Goal: Information Seeking & Learning: Learn about a topic

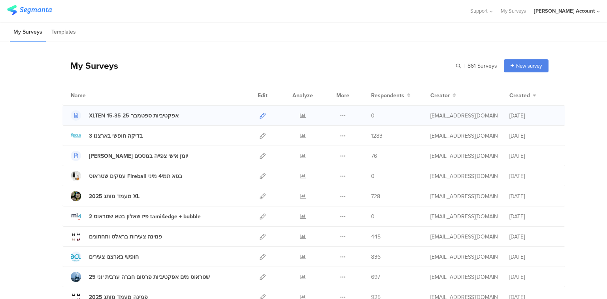
click at [260, 115] on icon at bounding box center [262, 116] width 6 height 6
click at [300, 155] on icon at bounding box center [303, 156] width 6 height 6
click at [484, 68] on input "text" at bounding box center [441, 65] width 111 height 13
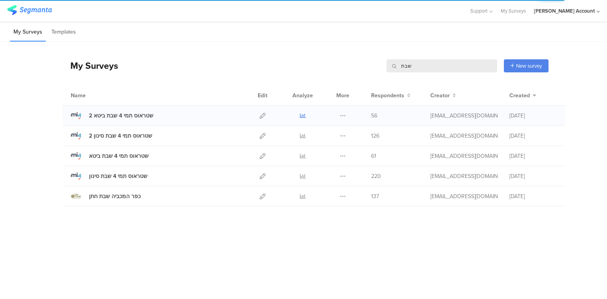
type input "שבת"
click at [301, 115] on icon at bounding box center [303, 116] width 6 height 6
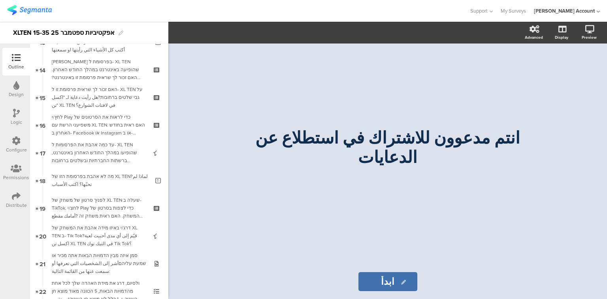
scroll to position [486, 0]
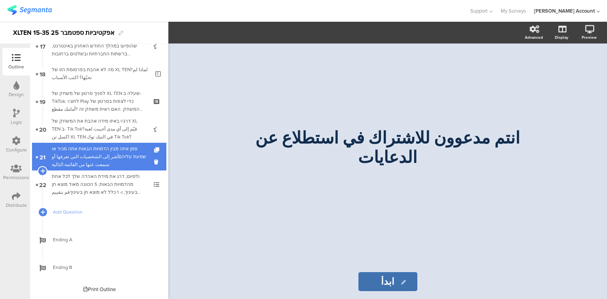
click at [88, 155] on div "סמן איזה מבין הדמויות הבאות אתה מכיר או שמעת עליהםأشر إلى الشخصيات التي تعرفها …" at bounding box center [99, 157] width 94 height 24
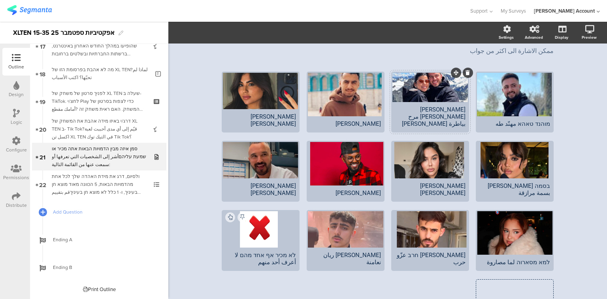
scroll to position [63, 0]
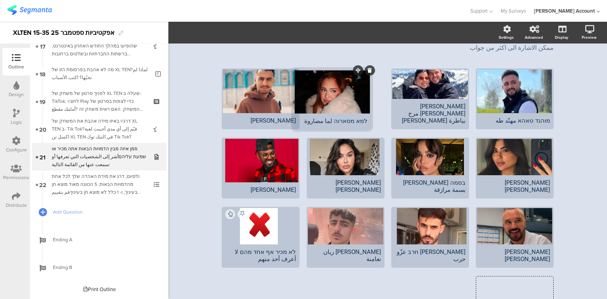
drag, startPoint x: 537, startPoint y: 207, endPoint x: 354, endPoint y: 71, distance: 228.0
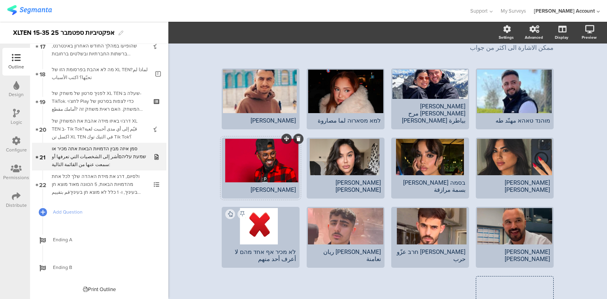
click at [296, 138] on icon at bounding box center [298, 138] width 4 height 5
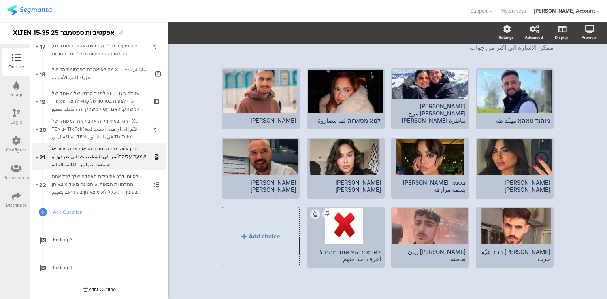
click at [0, 0] on icon at bounding box center [0, 0] width 0 height 0
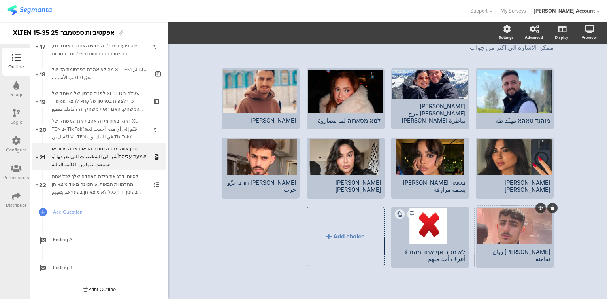
click at [550, 207] on icon at bounding box center [552, 207] width 4 height 5
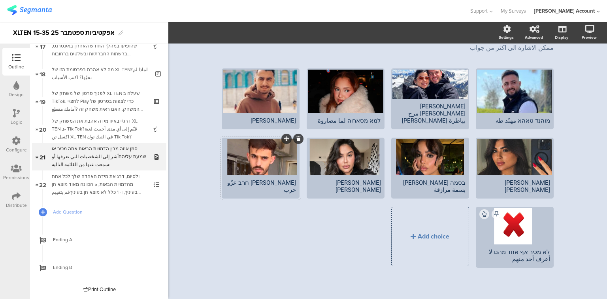
click at [296, 139] on icon at bounding box center [298, 138] width 4 height 5
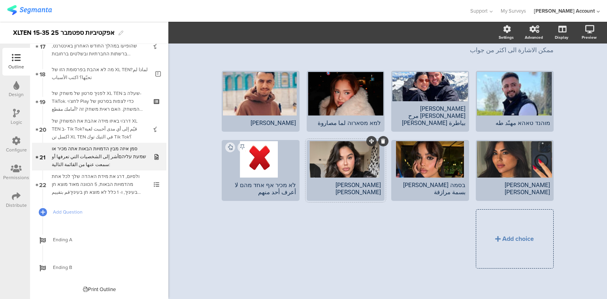
click at [381, 141] on icon at bounding box center [383, 141] width 4 height 5
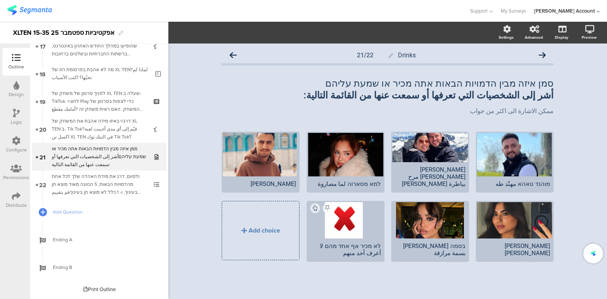
scroll to position [0, 0]
click at [467, 201] on icon at bounding box center [467, 201] width 4 height 5
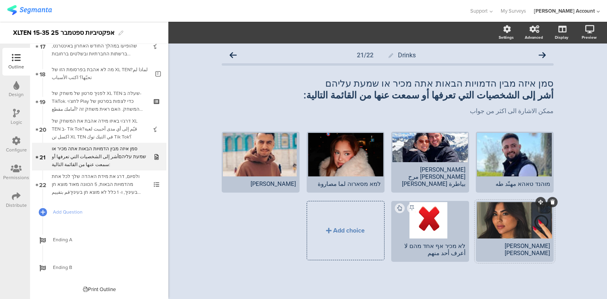
click at [553, 200] on icon at bounding box center [552, 201] width 4 height 5
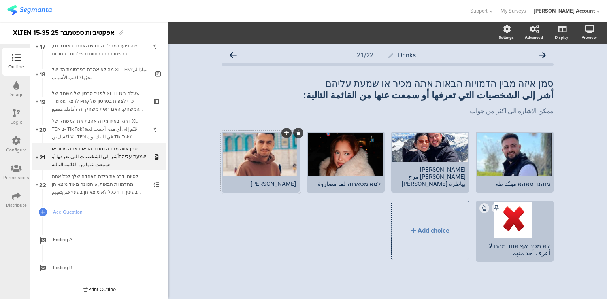
click at [297, 132] on icon at bounding box center [298, 132] width 4 height 5
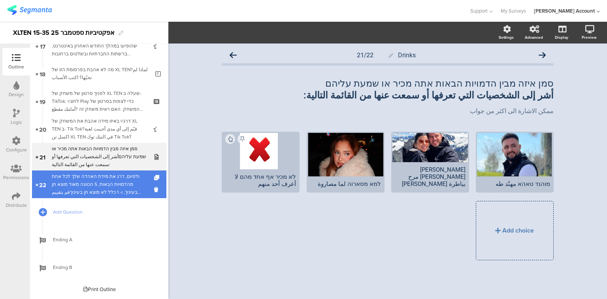
click at [81, 182] on div "ולסיום, דרג את מידת האהדה שלך לכל אחת מהדמויות הבאות, 5 הכוונה מאוד מוצא חן בעי…" at bounding box center [99, 184] width 94 height 24
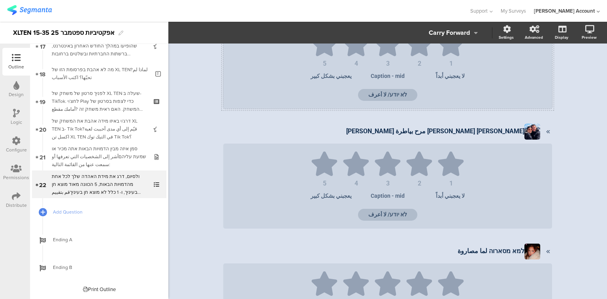
scroll to position [232, 0]
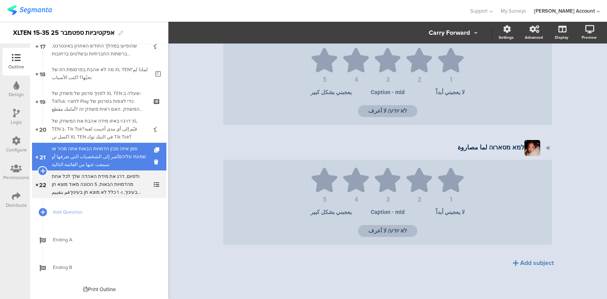
click at [108, 156] on div "סמן איזה מבין הדמויות הבאות אתה מכיר או שמעת עליהםأشر إلى الشخصيات التي تعرفها …" at bounding box center [99, 157] width 94 height 24
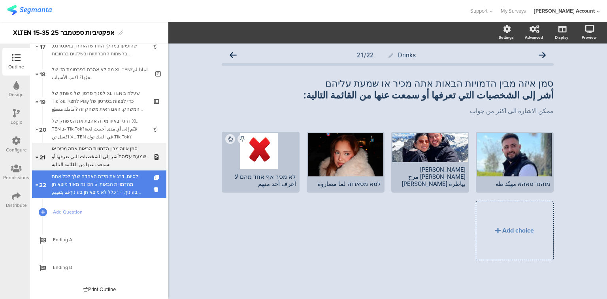
click at [111, 194] on div "ולסיום, דרג את מידת האהדה שלך לכל אחת מהדמויות הבאות, 5 הכוונה מאוד מוצא חן בעי…" at bounding box center [99, 184] width 94 height 24
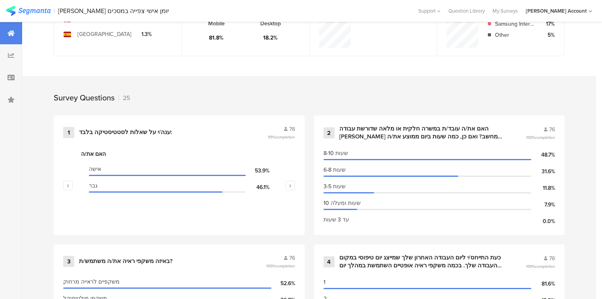
scroll to position [316, 0]
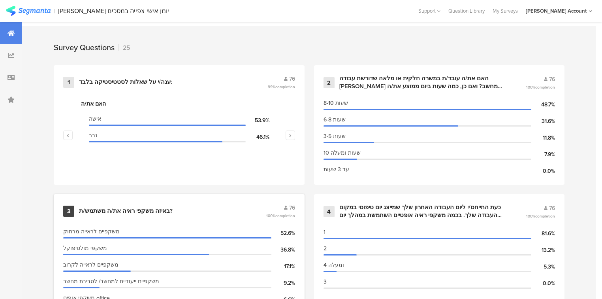
click at [100, 207] on div "באיזה משקפי ראיה את/ה משתמש/ת?" at bounding box center [126, 211] width 94 height 8
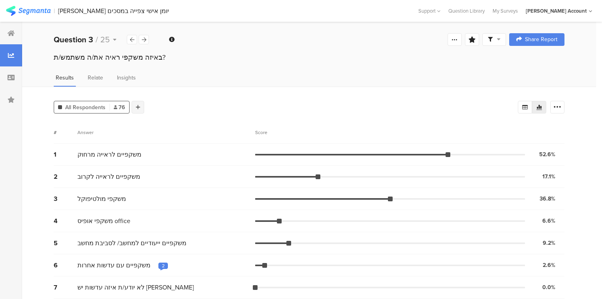
click at [137, 104] on icon at bounding box center [138, 107] width 4 height 6
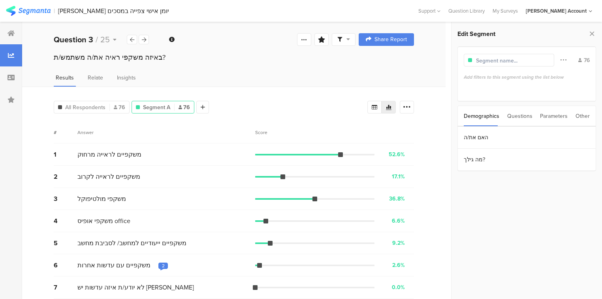
click at [519, 114] on div "Questions" at bounding box center [519, 116] width 25 height 20
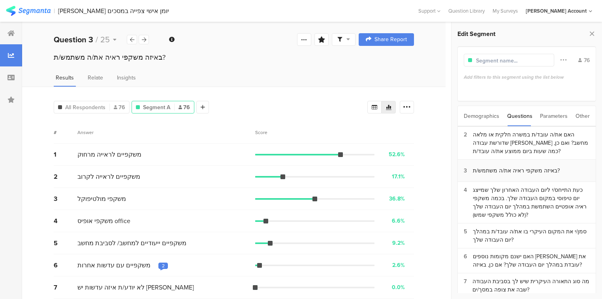
click at [521, 173] on section "3 באיזה משקפי ראיה את/ה משתמש/ת?" at bounding box center [527, 171] width 138 height 22
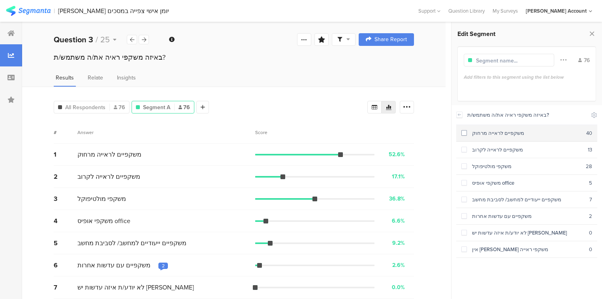
click at [503, 136] on div "משקפיים לראייה מרחוק" at bounding box center [526, 133] width 119 height 8
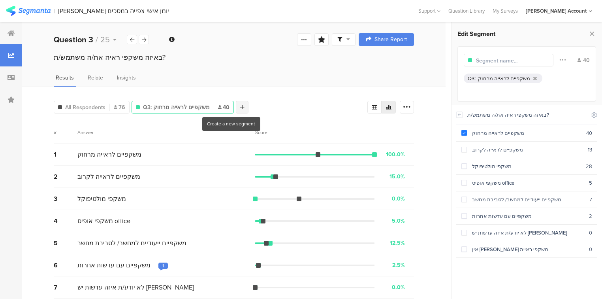
click at [240, 104] on icon at bounding box center [242, 107] width 4 height 6
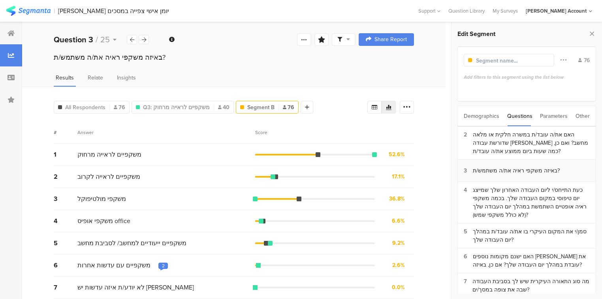
click at [513, 166] on div "באיזה משקפי ראיה את/ה משתמש/ת?" at bounding box center [516, 170] width 87 height 8
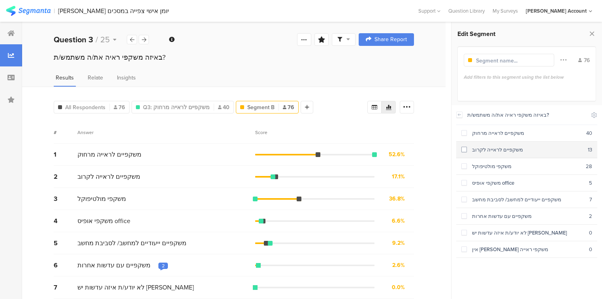
click at [507, 151] on div "משקפיים לראייה לקרוב" at bounding box center [527, 150] width 121 height 8
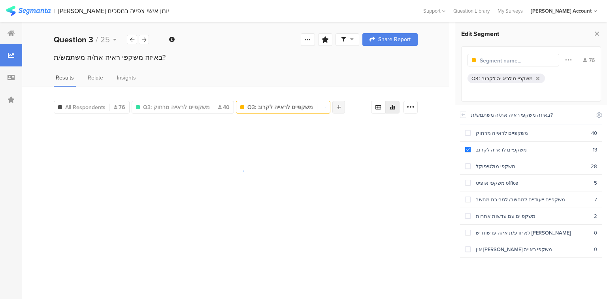
click at [336, 104] on icon at bounding box center [338, 107] width 4 height 6
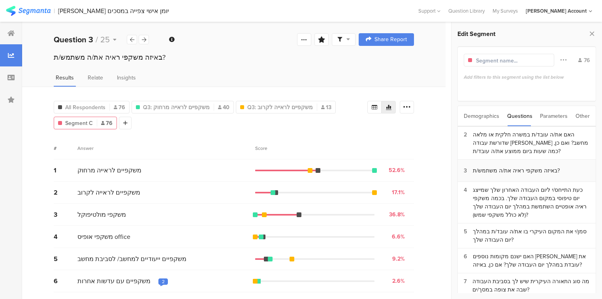
click at [488, 171] on div "באיזה משקפי ראיה את/ה משתמש/ת?" at bounding box center [516, 170] width 87 height 8
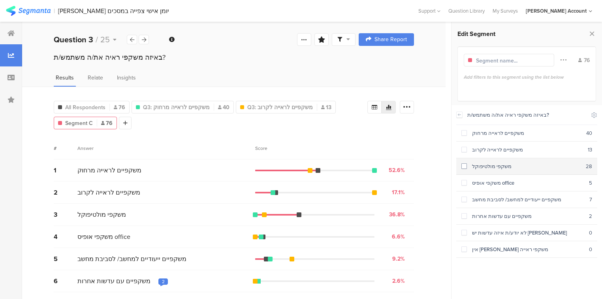
click at [486, 169] on section "משקפי מולטיפוקל 28" at bounding box center [526, 166] width 141 height 17
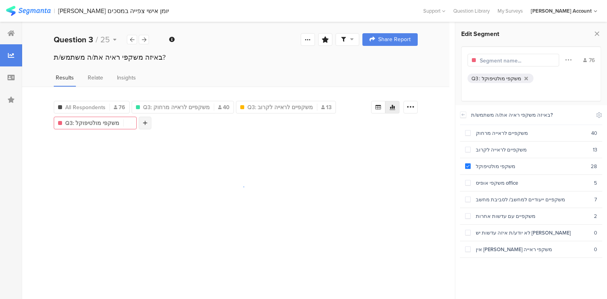
click at [143, 123] on icon at bounding box center [145, 123] width 4 height 6
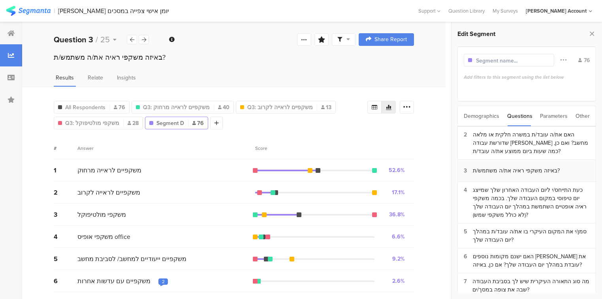
click at [538, 169] on div "באיזה משקפי ראיה את/ה משתמש/ת?" at bounding box center [516, 170] width 87 height 8
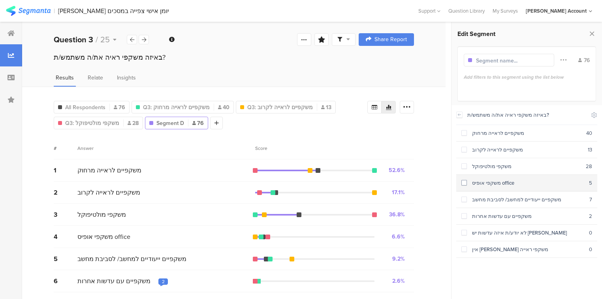
click at [479, 182] on div "משקפי אופיס office" at bounding box center [528, 183] width 122 height 8
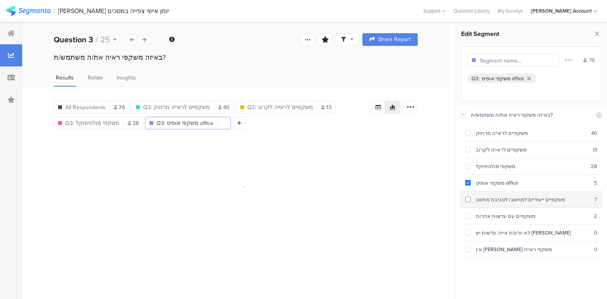
click at [482, 195] on div "משקפיים ייעודיים למחשב/ לסביבת מחשב" at bounding box center [532, 199] width 124 height 8
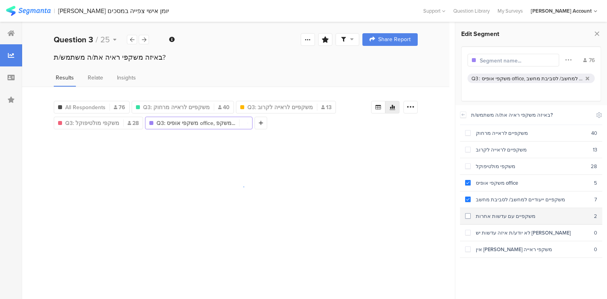
click at [491, 212] on div "משקפיים עם עדשות אחרות" at bounding box center [531, 216] width 123 height 8
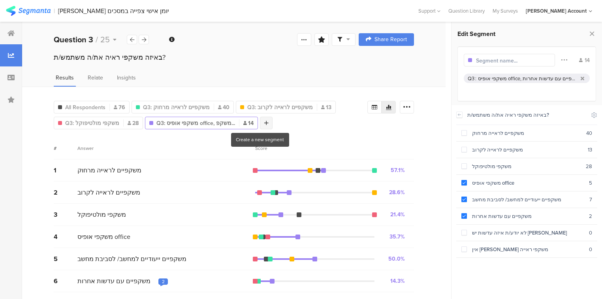
click at [264, 120] on icon at bounding box center [266, 123] width 4 height 6
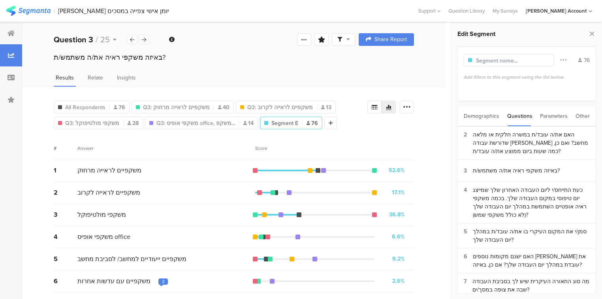
click at [484, 119] on div "Demographics" at bounding box center [482, 116] width 36 height 20
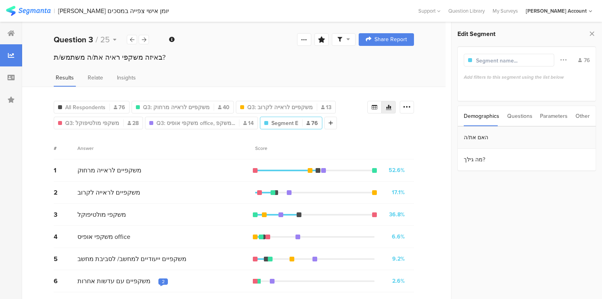
click at [485, 135] on section "האם את/ה" at bounding box center [527, 137] width 138 height 22
click at [485, 135] on div "גבר" at bounding box center [526, 133] width 119 height 8
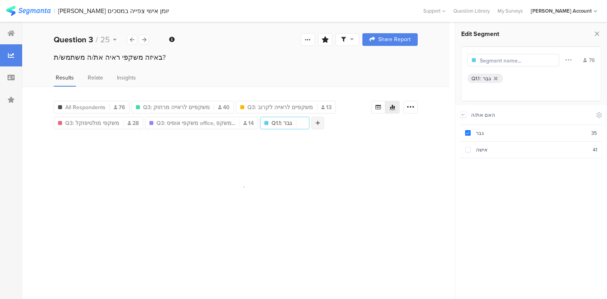
click at [316, 122] on div at bounding box center [317, 122] width 13 height 13
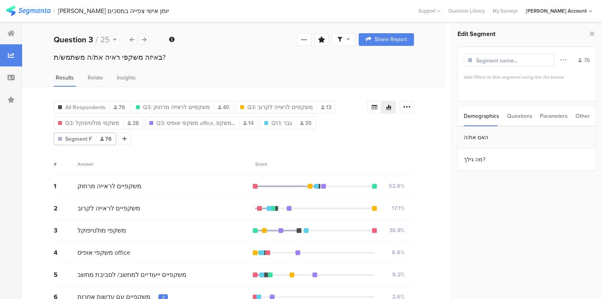
click at [475, 133] on section "האם את/ה" at bounding box center [527, 137] width 138 height 22
click at [486, 154] on section "אישה 41" at bounding box center [526, 149] width 141 height 17
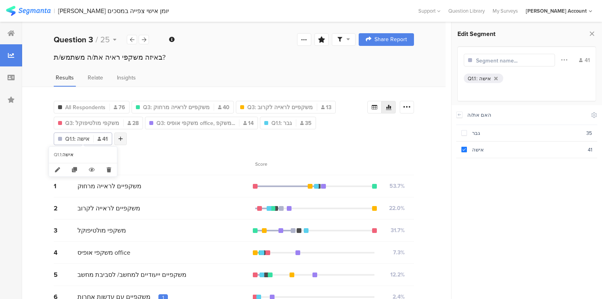
click at [123, 137] on div at bounding box center [120, 138] width 13 height 13
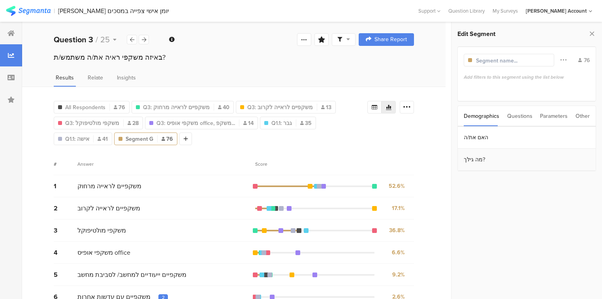
click at [490, 156] on section "מה גילך?" at bounding box center [527, 159] width 138 height 22
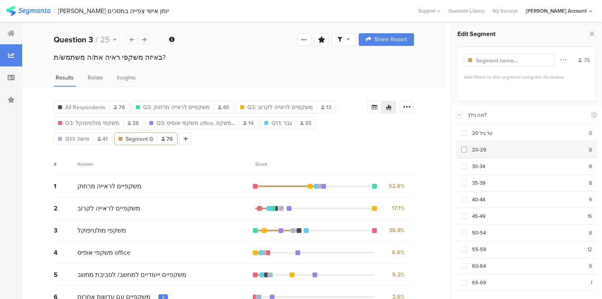
click at [483, 152] on div "20-29" at bounding box center [528, 150] width 122 height 8
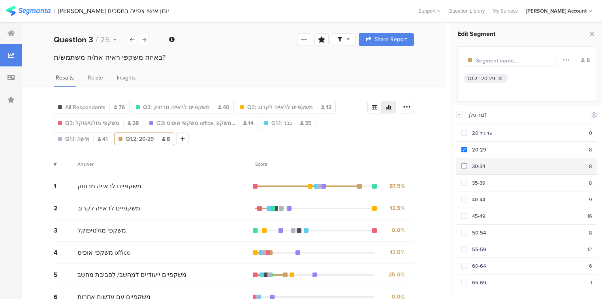
click at [488, 163] on div "30-34" at bounding box center [528, 166] width 122 height 8
click at [490, 184] on div "35-39" at bounding box center [528, 183] width 122 height 8
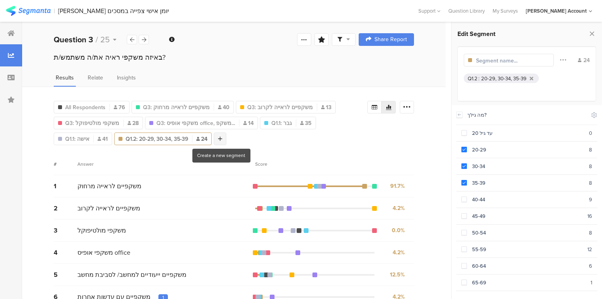
click at [221, 137] on icon at bounding box center [220, 139] width 4 height 6
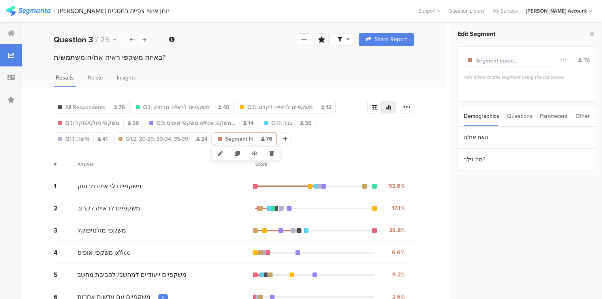
click at [258, 140] on div "Segment H 76" at bounding box center [245, 139] width 62 height 8
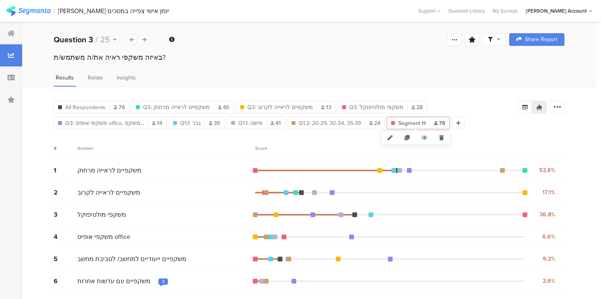
click at [428, 119] on div "Segment H 76" at bounding box center [418, 123] width 62 height 8
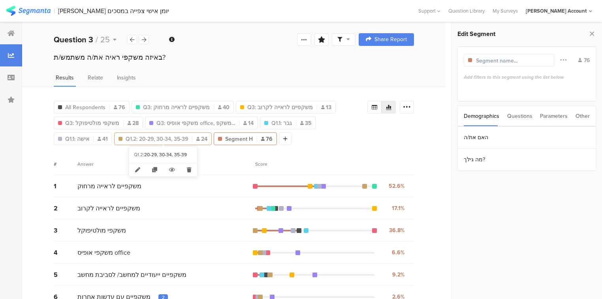
click at [180, 139] on span "Q1.2: 20-29, 30-34, 35-39" at bounding box center [157, 139] width 62 height 8
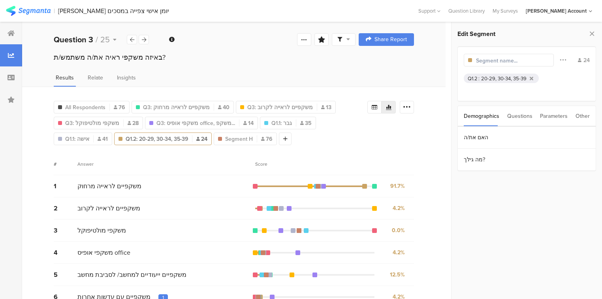
click at [498, 73] on div "Q1.2 : 20-29, 30-34, 35-39" at bounding box center [501, 77] width 75 height 9
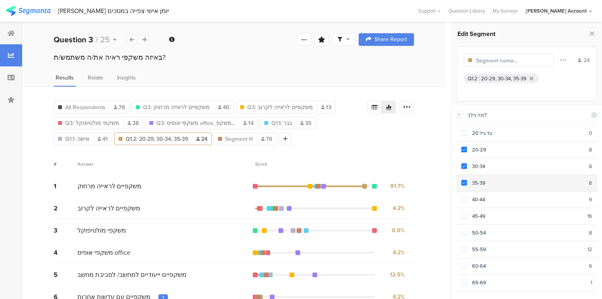
click at [477, 183] on div "35-39" at bounding box center [528, 183] width 122 height 8
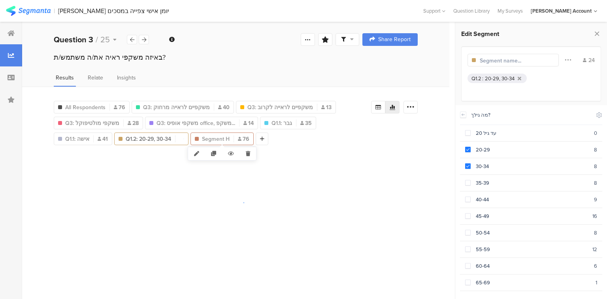
click at [222, 137] on span "Segment H" at bounding box center [216, 139] width 28 height 8
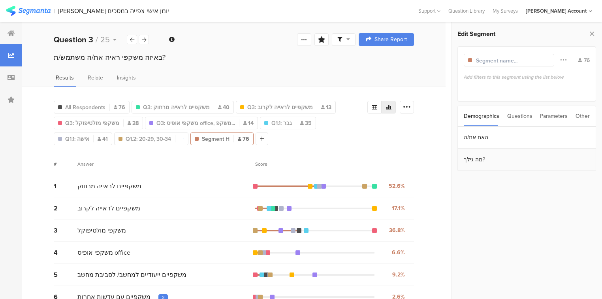
click at [490, 163] on section "מה גילך?" at bounding box center [527, 159] width 138 height 22
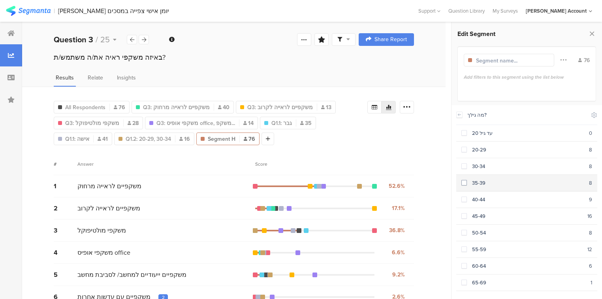
click at [497, 179] on div "35-39" at bounding box center [528, 183] width 122 height 8
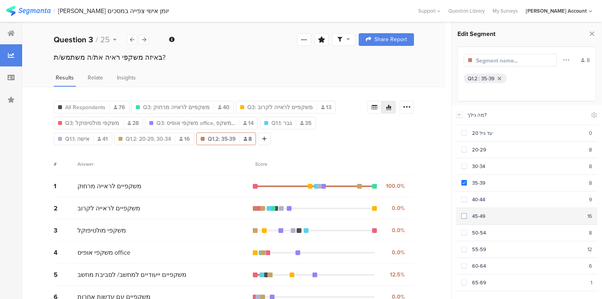
click at [497, 214] on div "45-49" at bounding box center [527, 216] width 120 height 8
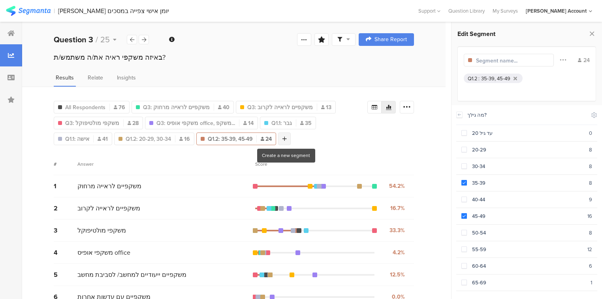
click at [286, 137] on icon at bounding box center [284, 139] width 4 height 6
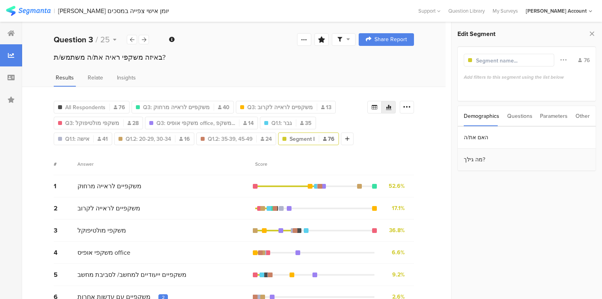
click at [491, 163] on section "מה גילך?" at bounding box center [527, 159] width 138 height 22
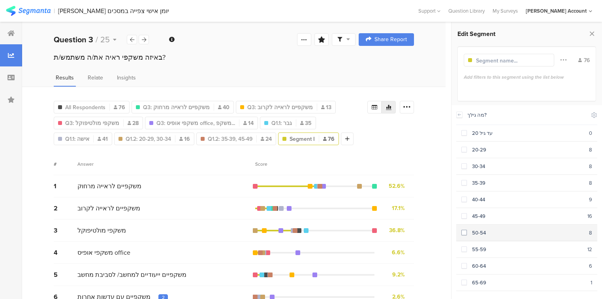
click at [488, 229] on div "50-54" at bounding box center [528, 233] width 122 height 8
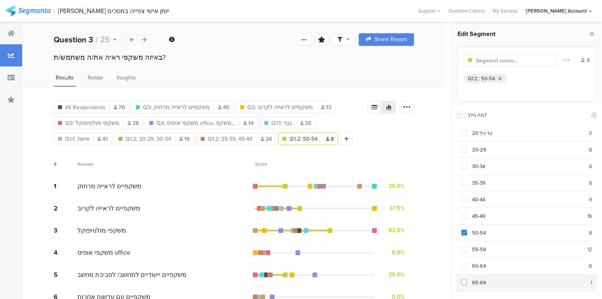
click at [493, 278] on div "65-69" at bounding box center [529, 282] width 124 height 8
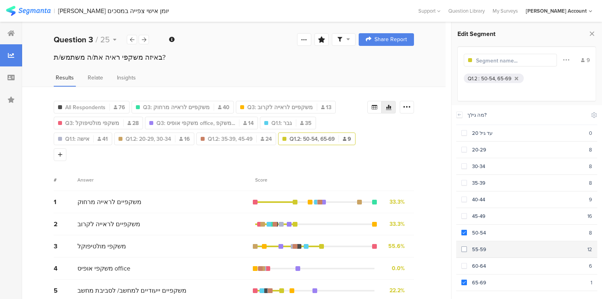
click at [474, 246] on div "55-59" at bounding box center [527, 249] width 120 height 8
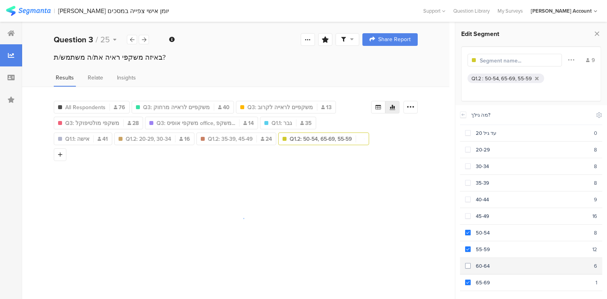
click at [483, 263] on div "60-64" at bounding box center [531, 266] width 123 height 8
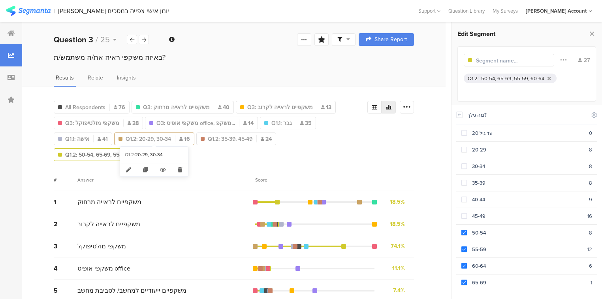
click at [152, 137] on span "Q1.2: 20-29, 30-34" at bounding box center [148, 139] width 45 height 8
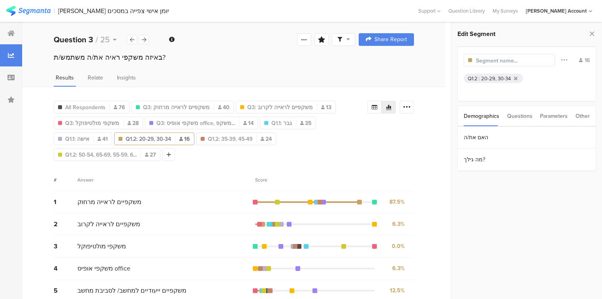
click at [490, 63] on input "text" at bounding box center [510, 60] width 69 height 8
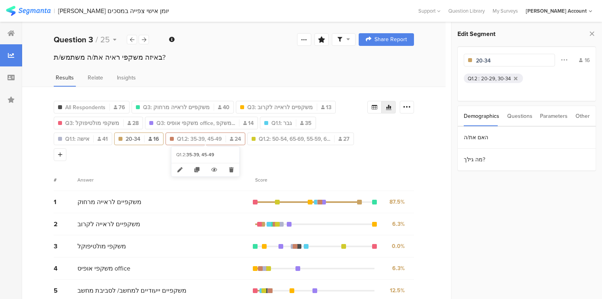
type input "20-34"
click at [205, 139] on span "Q1.2: 35-39, 45-49" at bounding box center [199, 139] width 45 height 8
click at [477, 59] on input "text" at bounding box center [510, 60] width 69 height 8
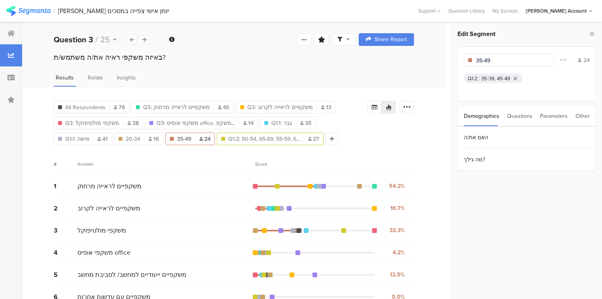
type input "35-49"
click at [288, 139] on span "Q1.2: 50-54, 65-69, 55-59, 6..." at bounding box center [263, 139] width 71 height 8
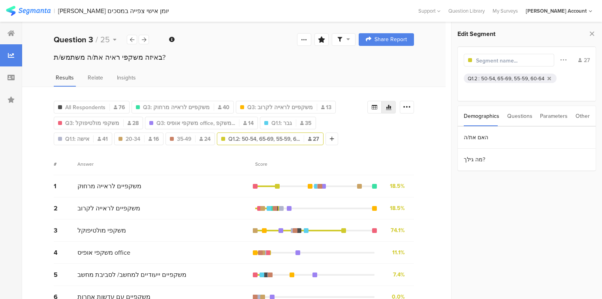
click at [491, 60] on input "text" at bounding box center [510, 60] width 69 height 8
click at [590, 34] on icon at bounding box center [592, 33] width 8 height 11
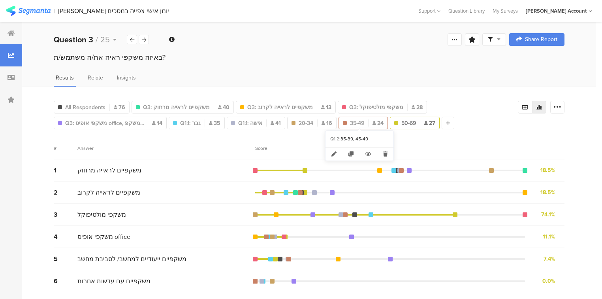
click at [355, 119] on span "35-49" at bounding box center [357, 123] width 14 height 8
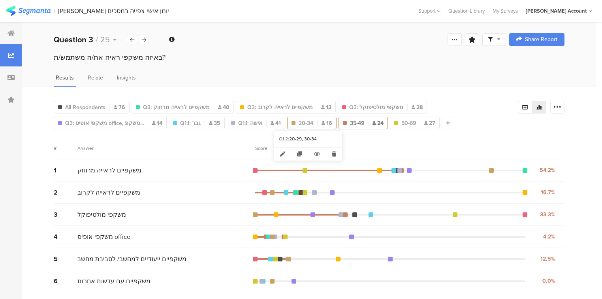
click at [303, 120] on span "20-34" at bounding box center [306, 123] width 15 height 8
type input "20-34"
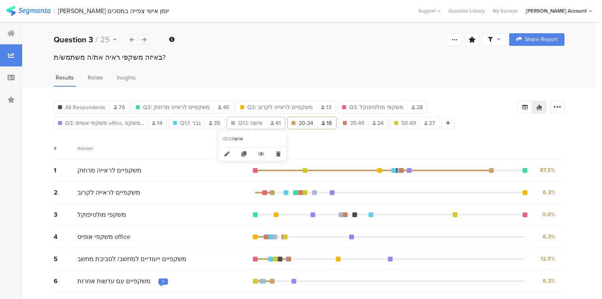
click at [250, 124] on span "Q1.1: אישה" at bounding box center [250, 123] width 24 height 8
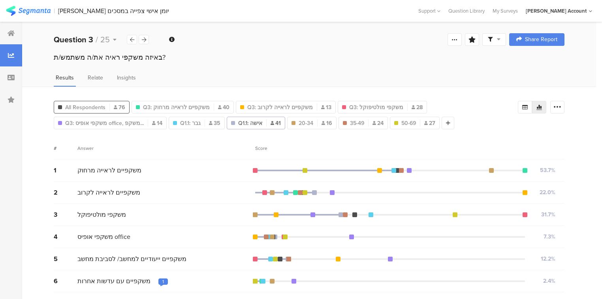
click at [87, 107] on span "All Respondents" at bounding box center [85, 107] width 40 height 8
click at [133, 41] on icon at bounding box center [132, 39] width 4 height 5
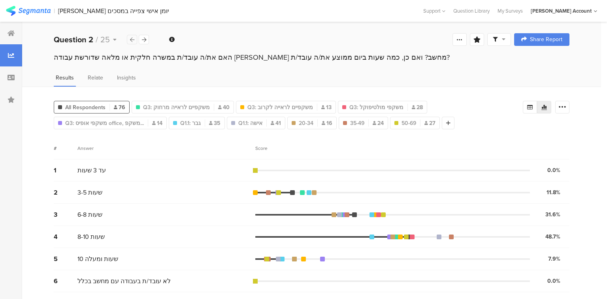
click at [133, 41] on icon at bounding box center [132, 39] width 4 height 5
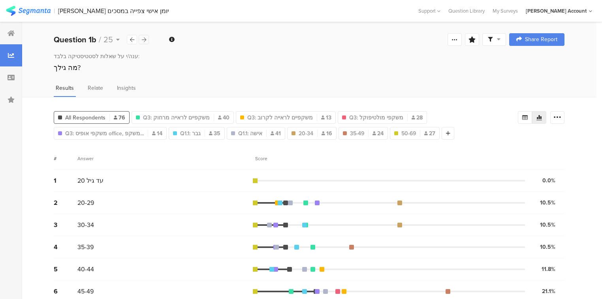
click at [145, 41] on icon at bounding box center [144, 39] width 4 height 5
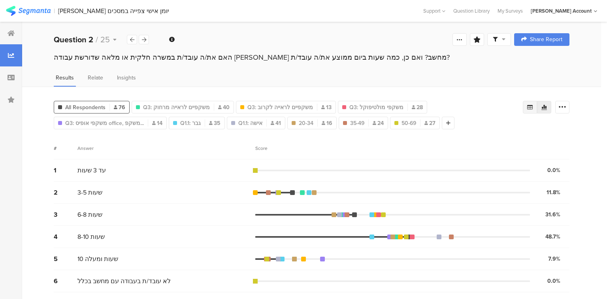
click at [528, 105] on icon at bounding box center [530, 107] width 6 height 5
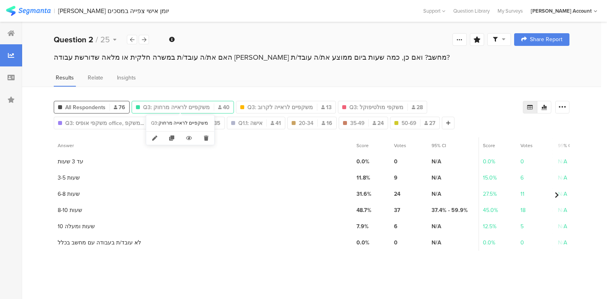
click at [196, 107] on span "Q3: משקפיים לראייה מרחוק" at bounding box center [176, 107] width 67 height 8
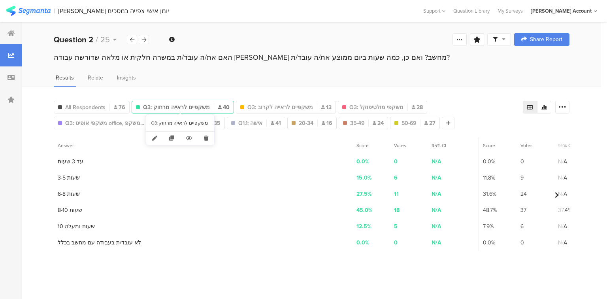
click at [175, 103] on span "Q3: משקפיים לראייה מרחוק" at bounding box center [176, 107] width 67 height 8
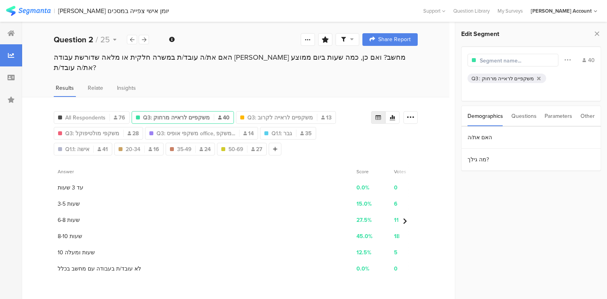
click at [497, 62] on input "text" at bounding box center [513, 60] width 69 height 8
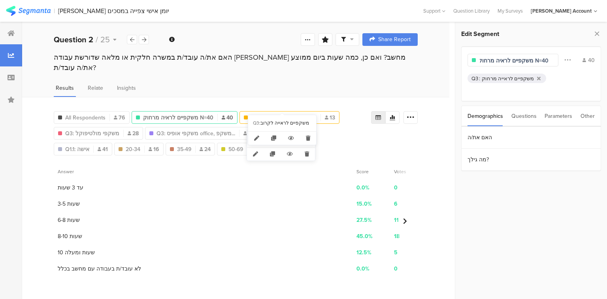
type input "משקפיים לראיה מרחוק N=40"
click at [282, 113] on span "Q3: משקפיים לראייה לקרוב" at bounding box center [284, 117] width 66 height 8
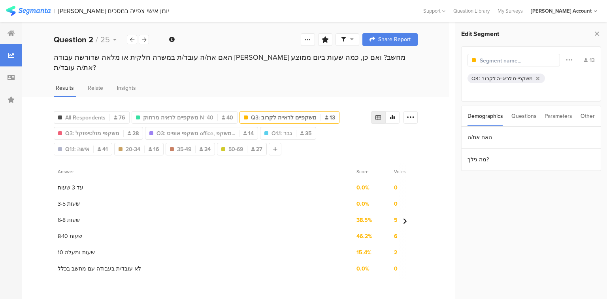
click at [505, 60] on input "text" at bounding box center [513, 60] width 69 height 8
type input "משקפיים לקרוב N=13"
click at [83, 129] on span "Q3: משקפי מולטיפוקל" at bounding box center [92, 133] width 54 height 8
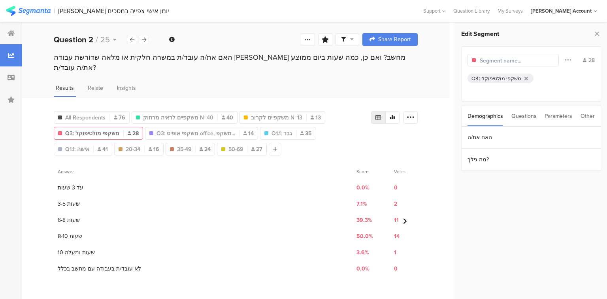
click at [518, 64] on input "text" at bounding box center [513, 60] width 69 height 8
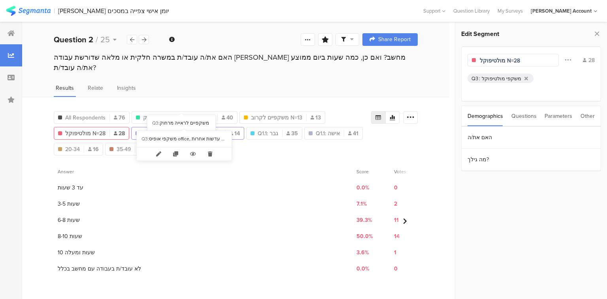
type input "מולטיפוקל N=28"
click at [143, 129] on span "Q3: משקפי אופיס office, משקפ..." at bounding box center [182, 133] width 79 height 8
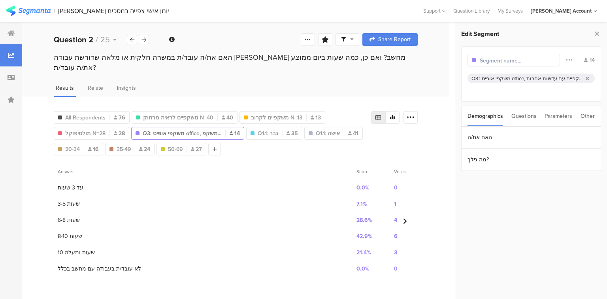
click at [546, 59] on div at bounding box center [513, 60] width 92 height 13
drag, startPoint x: 439, startPoint y: 96, endPoint x: 447, endPoint y: 95, distance: 8.8
click at [439, 97] on div "All Respondents 76 משקפיים לראיה מרחוק N=40 40 משקפיים לקרוב N=13 13 מולטיפוקל …" at bounding box center [235, 198] width 427 height 202
click at [501, 60] on input "text" at bounding box center [513, 60] width 69 height 8
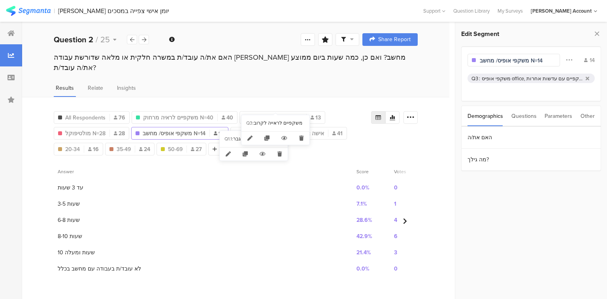
type input "משקפי אופיס/ מחשב N=14"
click at [241, 121] on div "Q3 : משקפיים לראייה לקרוב" at bounding box center [275, 123] width 68 height 16
click at [236, 129] on div "Q1.1: גבר 35" at bounding box center [258, 133] width 55 height 8
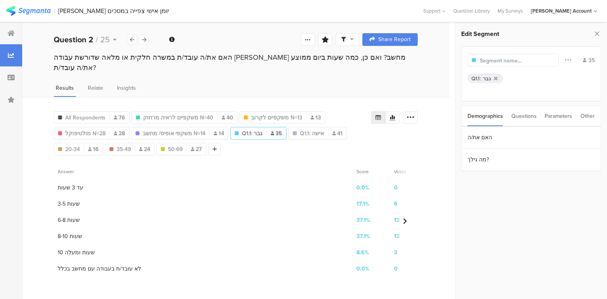
click at [497, 60] on input "text" at bounding box center [513, 60] width 69 height 8
type input "גברים N=35"
click at [317, 129] on span "Q1.1: אישה" at bounding box center [319, 133] width 24 height 8
click at [511, 61] on input "text" at bounding box center [513, 60] width 69 height 8
click at [66, 145] on span "20-34" at bounding box center [72, 149] width 15 height 8
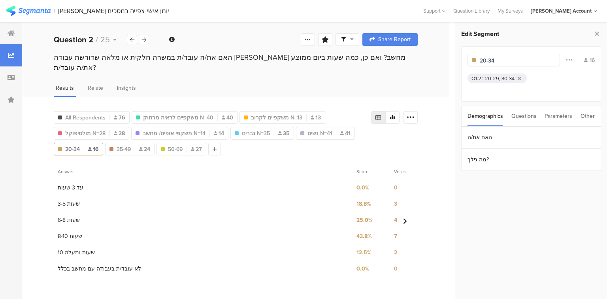
click at [501, 62] on input "20-34" at bounding box center [513, 60] width 69 height 8
click at [130, 145] on span "35-49" at bounding box center [137, 149] width 14 height 8
click at [515, 62] on input "35-49" at bounding box center [513, 60] width 69 height 8
click at [229, 145] on span "27" at bounding box center [224, 149] width 11 height 8
click at [503, 60] on input "50-69" at bounding box center [513, 60] width 69 height 8
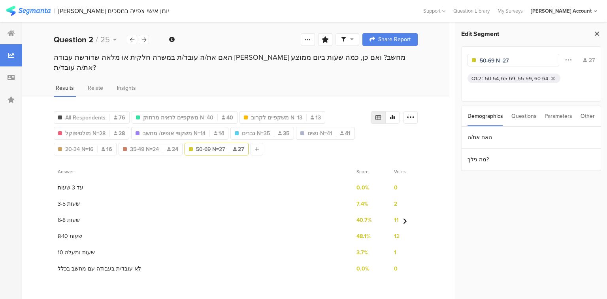
type input "50-69 N=27"
click at [597, 35] on icon at bounding box center [596, 33] width 8 height 11
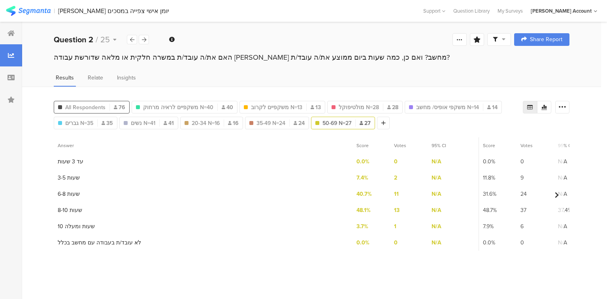
click at [74, 103] on span "All Respondents" at bounding box center [85, 107] width 40 height 8
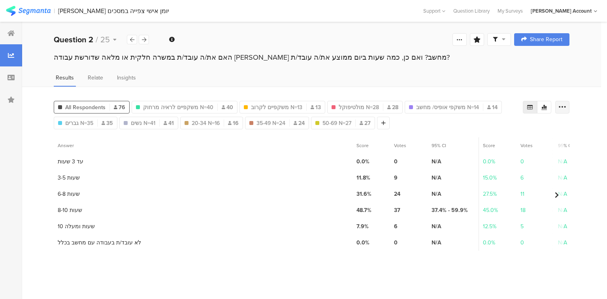
click at [561, 108] on icon at bounding box center [562, 107] width 8 height 8
click at [495, 131] on span "Export as Excel" at bounding box center [486, 129] width 38 height 8
click at [146, 39] on div at bounding box center [144, 39] width 10 height 9
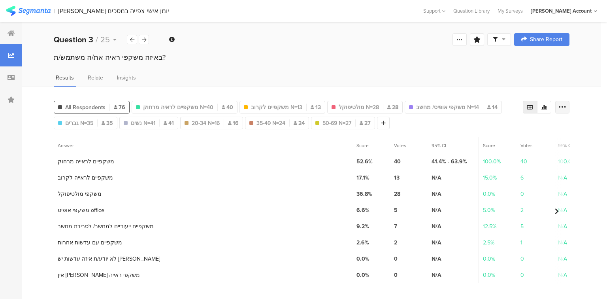
click at [560, 104] on icon at bounding box center [562, 107] width 8 height 8
click at [488, 131] on span "Export as Excel" at bounding box center [486, 129] width 38 height 8
click at [143, 37] on icon at bounding box center [144, 39] width 4 height 5
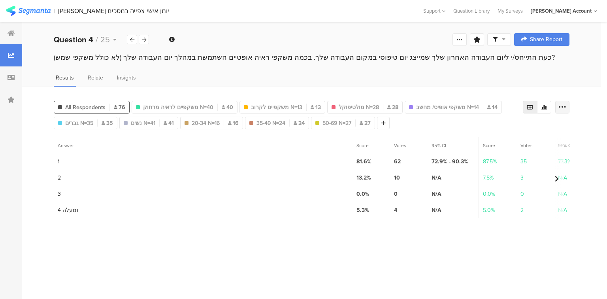
click at [564, 108] on icon at bounding box center [562, 107] width 8 height 8
click at [484, 130] on span "Export as Excel" at bounding box center [486, 129] width 38 height 8
click at [143, 40] on icon at bounding box center [144, 39] width 4 height 5
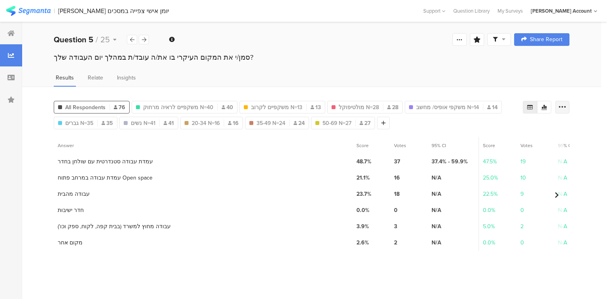
click at [563, 107] on icon at bounding box center [562, 107] width 8 height 8
click at [494, 129] on span "Export as Excel" at bounding box center [486, 129] width 38 height 8
click at [145, 41] on icon at bounding box center [144, 39] width 4 height 5
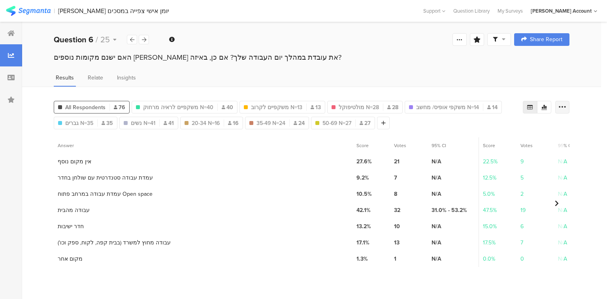
click at [561, 107] on icon at bounding box center [562, 107] width 8 height 8
click at [488, 130] on span "Export as Excel" at bounding box center [486, 129] width 38 height 8
click at [142, 38] on icon at bounding box center [144, 39] width 4 height 5
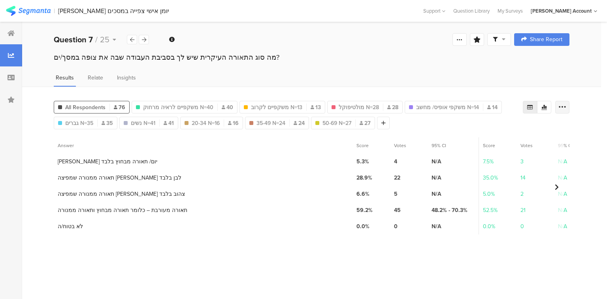
click at [561, 104] on icon at bounding box center [562, 107] width 8 height 8
click at [494, 126] on span "Export as Excel" at bounding box center [486, 129] width 38 height 8
click at [144, 40] on icon at bounding box center [144, 39] width 4 height 5
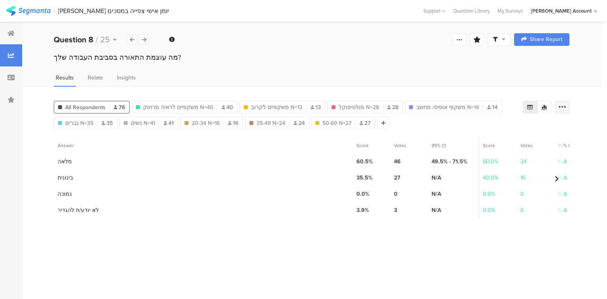
click at [560, 103] on icon at bounding box center [562, 107] width 8 height 8
click at [485, 128] on span "Export as Excel" at bounding box center [486, 129] width 38 height 8
click at [144, 39] on icon at bounding box center [144, 39] width 4 height 5
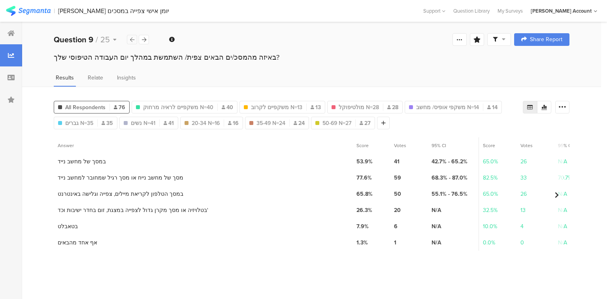
click at [131, 41] on icon at bounding box center [132, 39] width 4 height 5
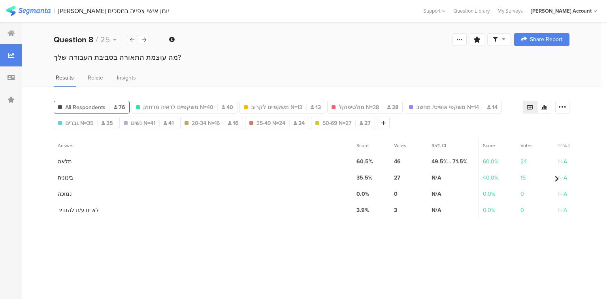
click at [131, 41] on icon at bounding box center [132, 39] width 4 height 5
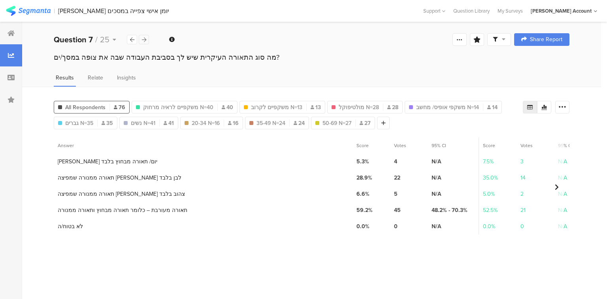
click at [142, 38] on icon at bounding box center [144, 39] width 4 height 5
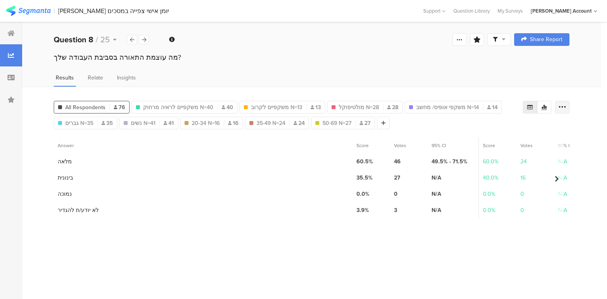
click at [564, 105] on icon at bounding box center [562, 107] width 8 height 8
click at [493, 126] on span "Export as Excel" at bounding box center [486, 129] width 38 height 8
drag, startPoint x: 145, startPoint y: 40, endPoint x: 182, endPoint y: 51, distance: 38.5
click at [145, 40] on icon at bounding box center [144, 39] width 4 height 5
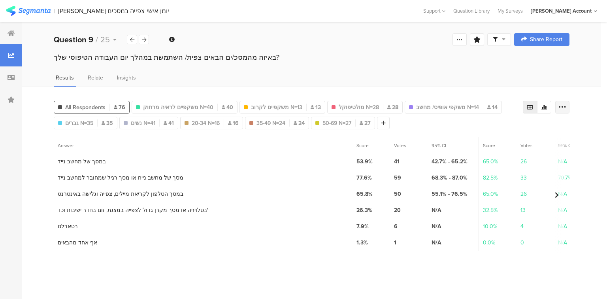
click at [562, 109] on icon at bounding box center [562, 107] width 8 height 8
click at [497, 128] on span "Export as Excel" at bounding box center [486, 129] width 38 height 8
click at [142, 38] on icon at bounding box center [144, 39] width 4 height 5
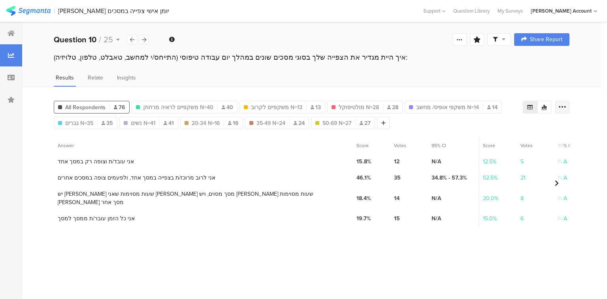
click at [559, 106] on icon at bounding box center [562, 107] width 8 height 8
click at [478, 127] on span "Export as Excel" at bounding box center [486, 129] width 38 height 8
click at [143, 38] on icon at bounding box center [144, 39] width 4 height 5
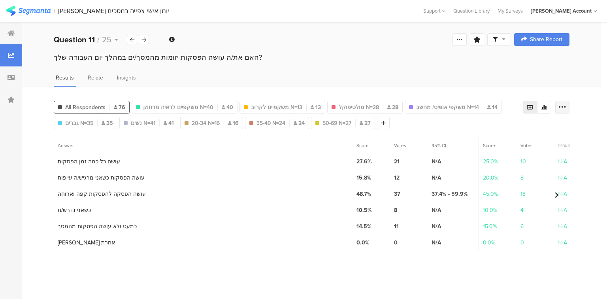
click at [562, 105] on icon at bounding box center [562, 107] width 8 height 8
click at [490, 129] on span "Export as Excel" at bounding box center [486, 129] width 38 height 8
click at [148, 41] on div at bounding box center [144, 39] width 10 height 9
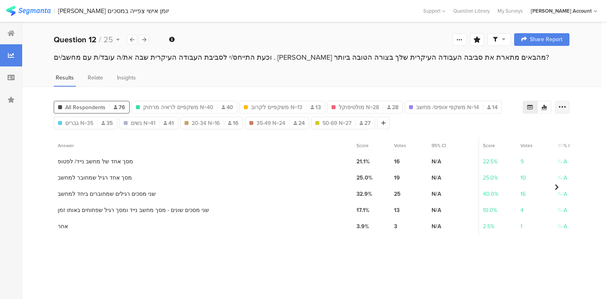
click at [562, 106] on icon at bounding box center [562, 107] width 8 height 8
click at [493, 130] on span "Export as Excel" at bounding box center [486, 129] width 38 height 8
click at [142, 39] on icon at bounding box center [144, 39] width 4 height 5
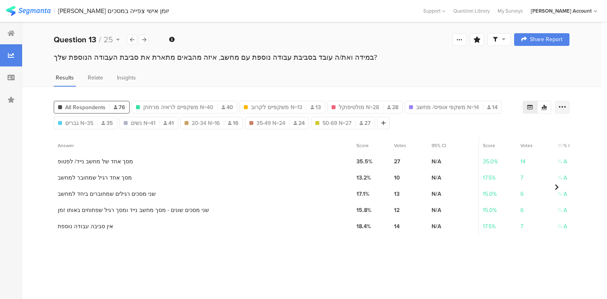
click at [564, 107] on icon at bounding box center [562, 107] width 8 height 8
click at [487, 131] on span "Export as Excel" at bounding box center [486, 129] width 38 height 8
click at [143, 40] on icon at bounding box center [144, 39] width 4 height 5
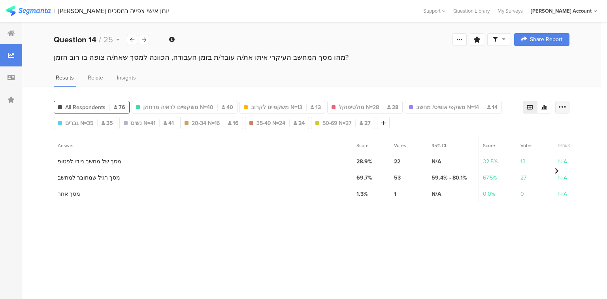
click at [565, 107] on icon at bounding box center [562, 107] width 8 height 8
click at [489, 130] on span "Export as Excel" at bounding box center [486, 129] width 38 height 8
click at [143, 38] on icon at bounding box center [144, 39] width 4 height 5
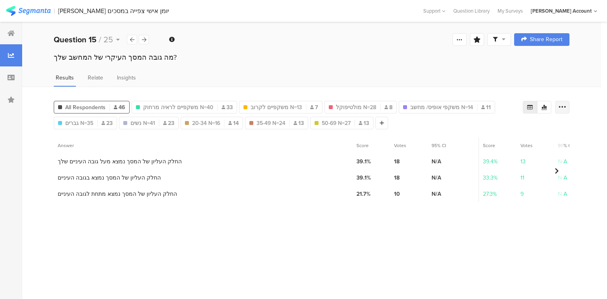
click at [558, 105] on icon at bounding box center [562, 107] width 8 height 8
click at [491, 127] on span "Export as Excel" at bounding box center [486, 129] width 38 height 8
click at [144, 38] on icon at bounding box center [144, 39] width 4 height 5
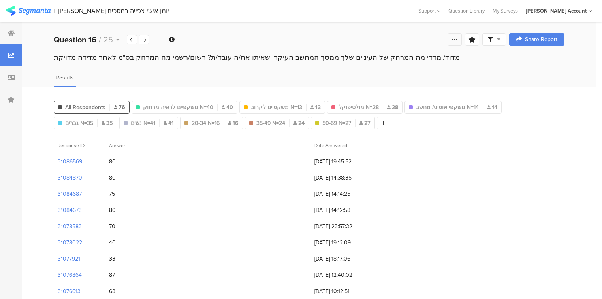
click at [458, 39] on icon at bounding box center [454, 39] width 6 height 6
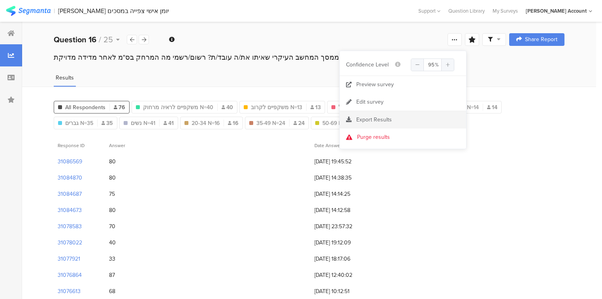
click at [378, 123] on div "Export Results" at bounding box center [403, 120] width 126 height 8
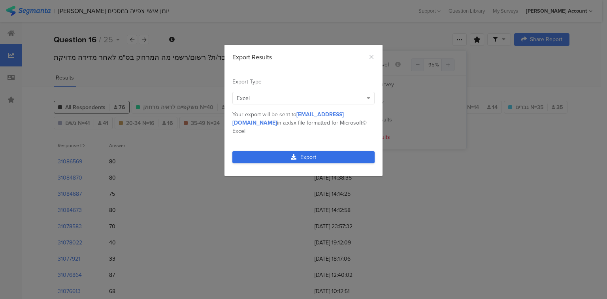
click at [331, 151] on link "Export" at bounding box center [303, 157] width 142 height 12
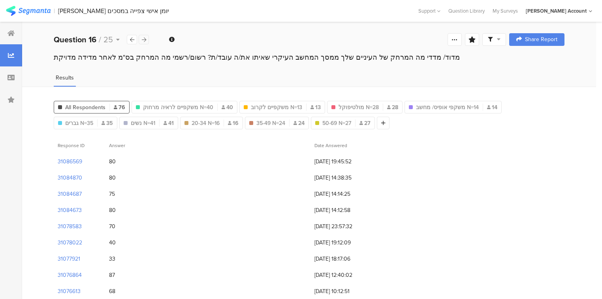
click at [144, 39] on icon at bounding box center [144, 39] width 4 height 5
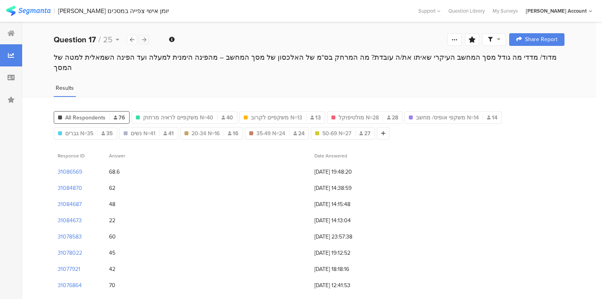
click at [144, 39] on icon at bounding box center [144, 39] width 4 height 5
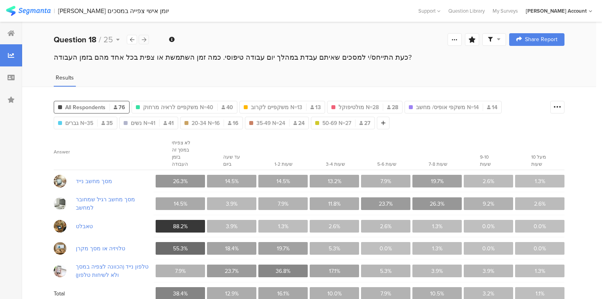
click at [144, 39] on icon at bounding box center [144, 39] width 4 height 5
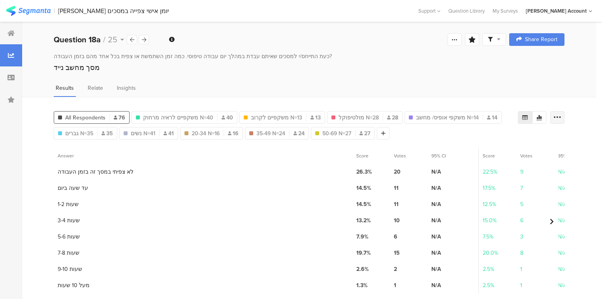
click at [561, 115] on icon at bounding box center [557, 117] width 8 height 8
click at [483, 137] on span "Export as Excel" at bounding box center [486, 139] width 38 height 8
click at [142, 38] on icon at bounding box center [144, 39] width 4 height 5
click at [560, 116] on icon at bounding box center [557, 117] width 8 height 8
click at [490, 140] on span "Export as Excel" at bounding box center [486, 139] width 38 height 8
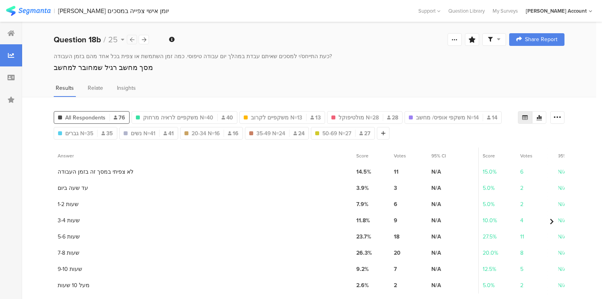
click at [132, 40] on icon at bounding box center [132, 39] width 4 height 5
click at [386, 129] on div at bounding box center [383, 133] width 13 height 13
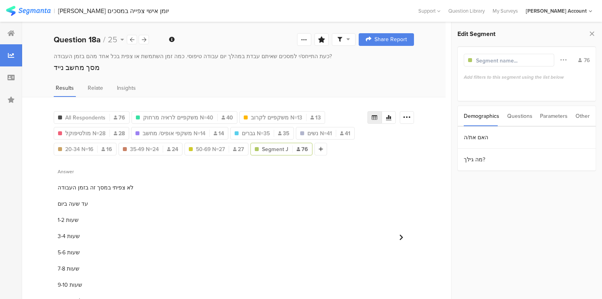
click at [520, 115] on div "Questions" at bounding box center [519, 116] width 25 height 20
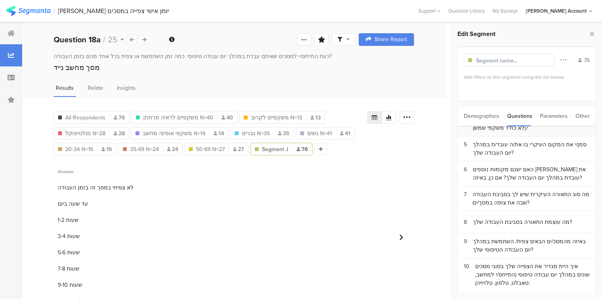
scroll to position [126, 0]
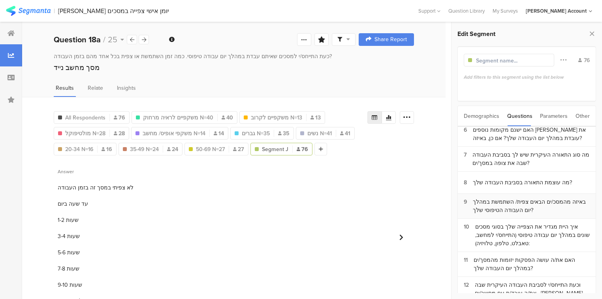
click at [503, 205] on div "באיזה מהמסכ/ים הבאים צפית/ השתמשת במהלך יום העבודה הטיפוסי שלך?" at bounding box center [531, 205] width 117 height 17
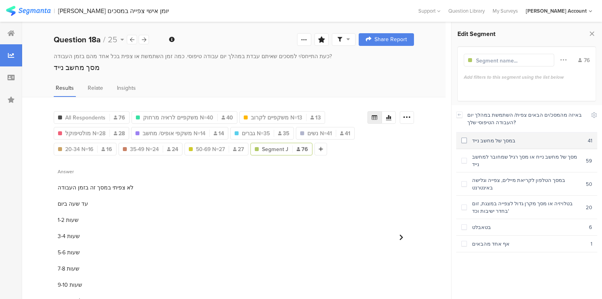
click at [485, 142] on div "במסך של מחשב נייד" at bounding box center [527, 141] width 121 height 8
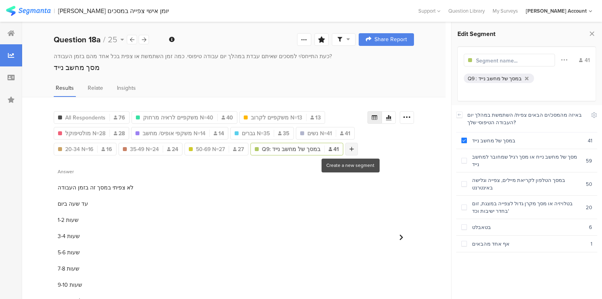
click at [352, 146] on icon at bounding box center [351, 149] width 4 height 6
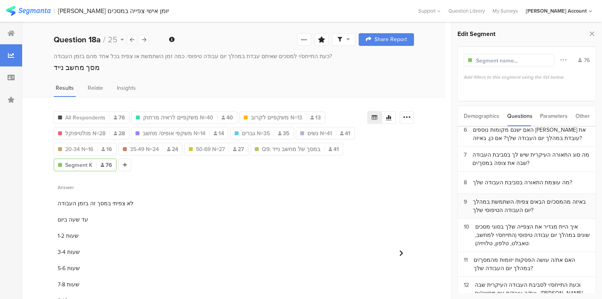
click at [522, 202] on div "באיזה מהמסכ/ים הבאים צפית/ השתמשת במהלך יום העבודה הטיפוסי שלך?" at bounding box center [531, 205] width 117 height 17
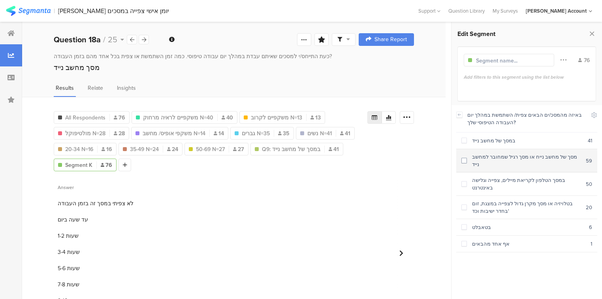
click at [495, 160] on div "מסך של מחשב נייח או מסך רגיל שמחובר למחשב נייד" at bounding box center [526, 160] width 119 height 15
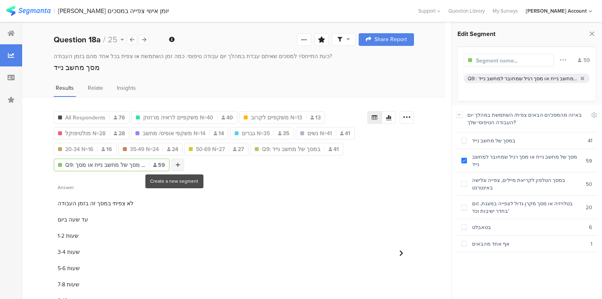
click at [177, 162] on div at bounding box center [177, 164] width 13 height 13
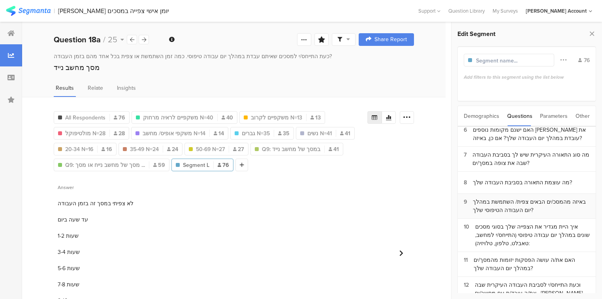
click at [521, 197] on div "באיזה מהמסכ/ים הבאים צפית/ השתמשת במהלך יום העבודה הטיפוסי שלך?" at bounding box center [531, 205] width 117 height 17
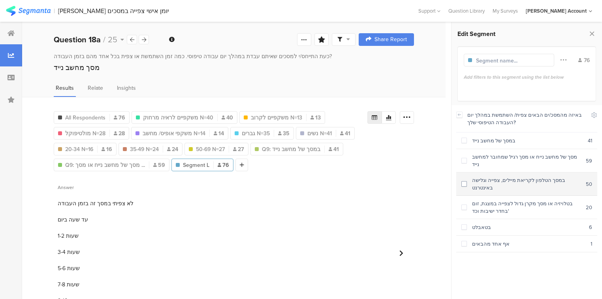
click at [515, 176] on div "במסך הטלפון לקריאת מיילים, צפייה וגלישה באינטרנט" at bounding box center [526, 183] width 119 height 15
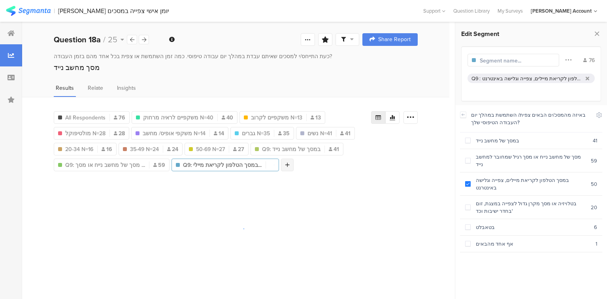
click at [282, 164] on div at bounding box center [287, 164] width 13 height 13
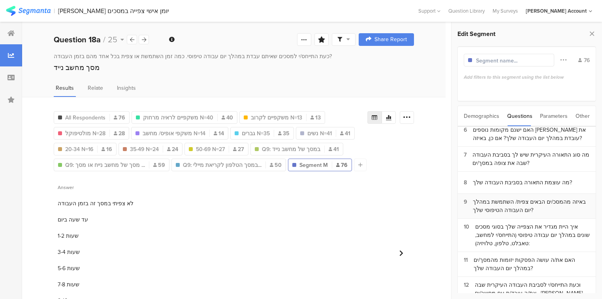
click at [560, 203] on div "באיזה מהמסכ/ים הבאים צפית/ השתמשת במהלך יום העבודה הטיפוסי שלך?" at bounding box center [531, 205] width 117 height 17
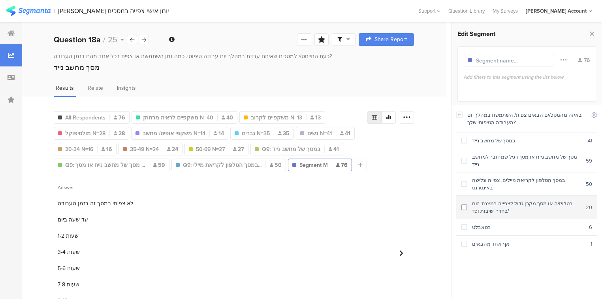
click at [547, 199] on div "בטלויזיה או מסך מקרן גדול לצפייה במצגת, זום בחדר ישיבות וכד'" at bounding box center [526, 206] width 119 height 15
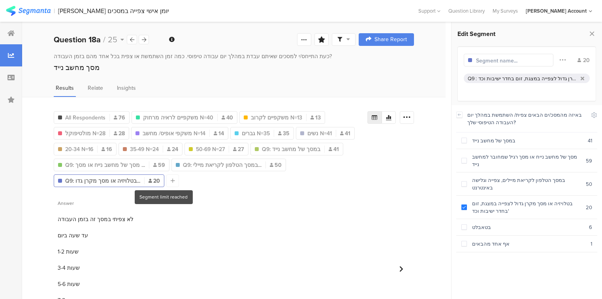
click at [169, 177] on div at bounding box center [172, 180] width 13 height 13
click at [273, 148] on span "Q9: במסך של מחשב נייד" at bounding box center [291, 149] width 58 height 8
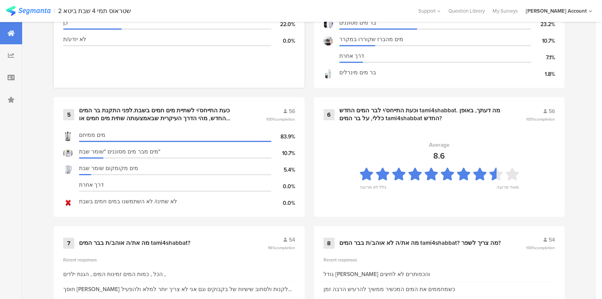
scroll to position [537, 0]
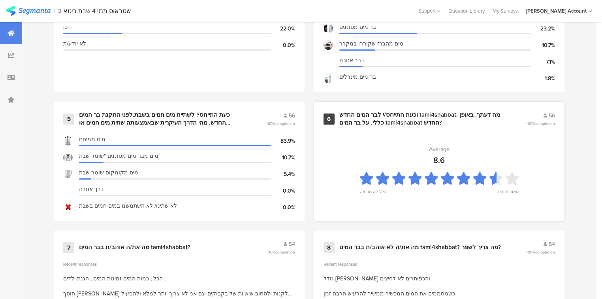
click at [366, 122] on div "וכעת התייחס/י לבר המים החדש tami4shabbat. מה דעתך, באופן כללי, על בר המים tami4…" at bounding box center [423, 118] width 168 height 15
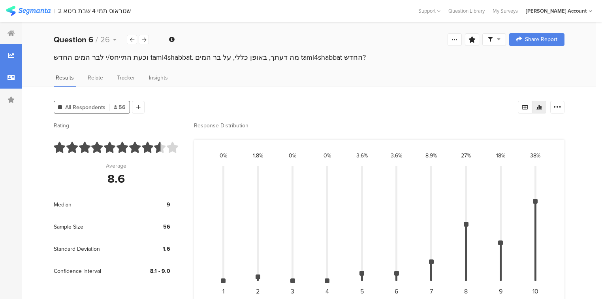
click at [15, 81] on div at bounding box center [11, 77] width 22 height 22
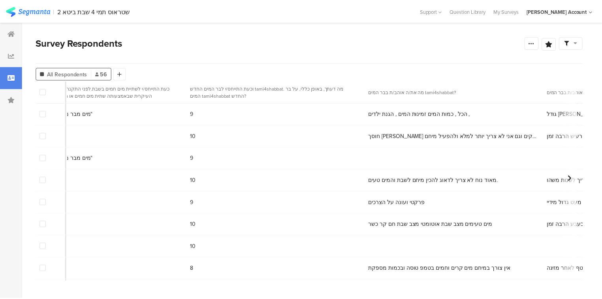
scroll to position [0, 1230]
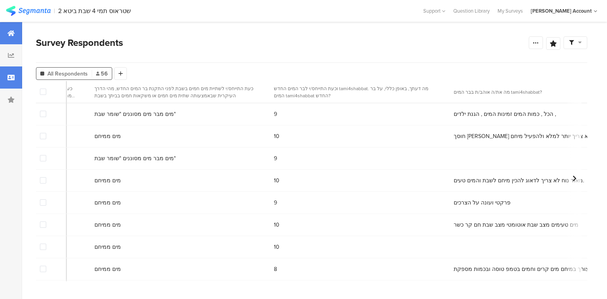
click at [5, 36] on div at bounding box center [11, 33] width 22 height 22
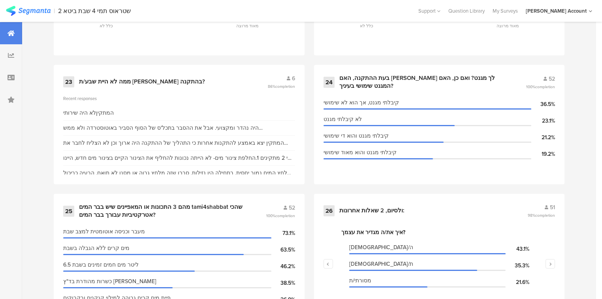
scroll to position [1758, 0]
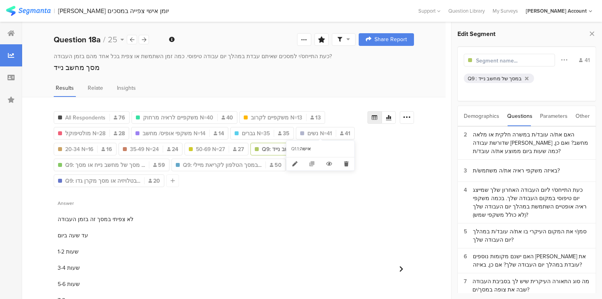
scroll to position [126, 0]
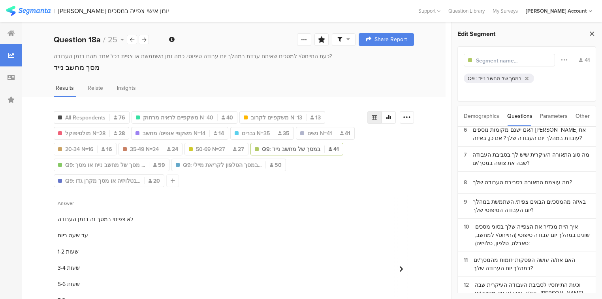
click at [591, 36] on icon at bounding box center [592, 33] width 8 height 11
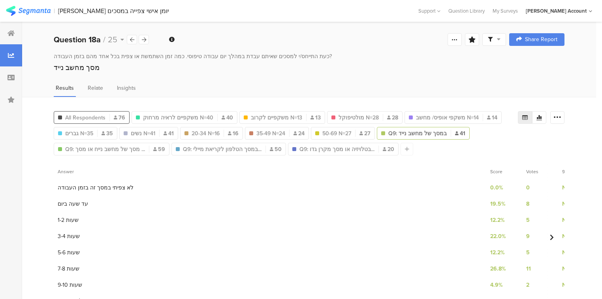
click at [93, 113] on span "All Respondents" at bounding box center [85, 117] width 40 height 8
click at [561, 118] on icon at bounding box center [557, 117] width 8 height 8
click at [564, 117] on div at bounding box center [557, 117] width 14 height 13
click at [561, 118] on icon at bounding box center [557, 117] width 8 height 8
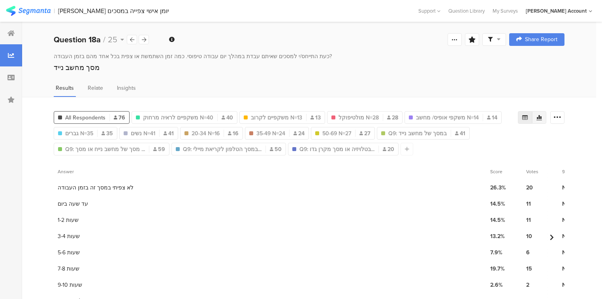
click at [546, 116] on div at bounding box center [539, 117] width 14 height 13
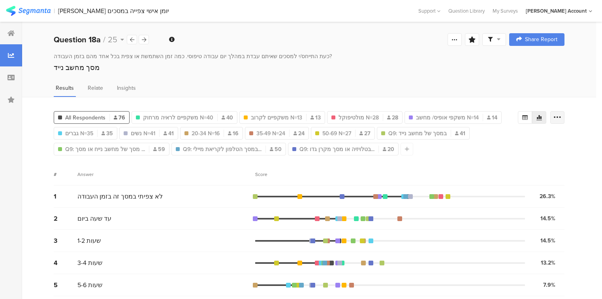
click at [561, 114] on icon at bounding box center [557, 117] width 8 height 8
click at [554, 154] on span at bounding box center [556, 155] width 12 height 6
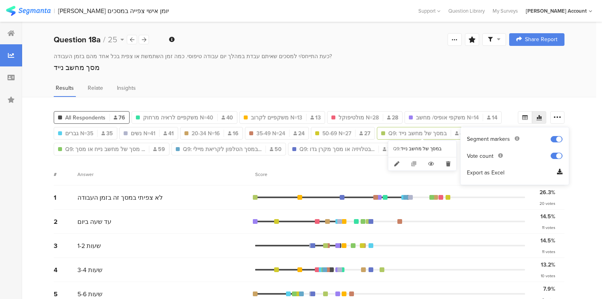
click at [406, 131] on span "Q9: במסך של מחשב נייד" at bounding box center [417, 133] width 58 height 8
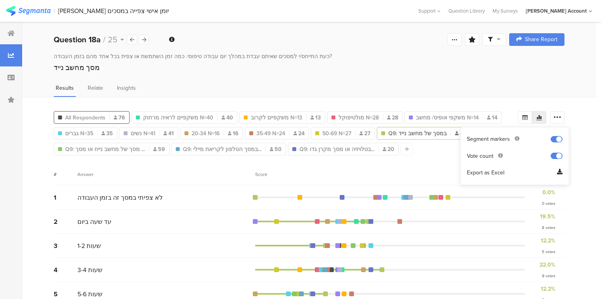
click at [104, 113] on span "All Respondents" at bounding box center [85, 117] width 40 height 8
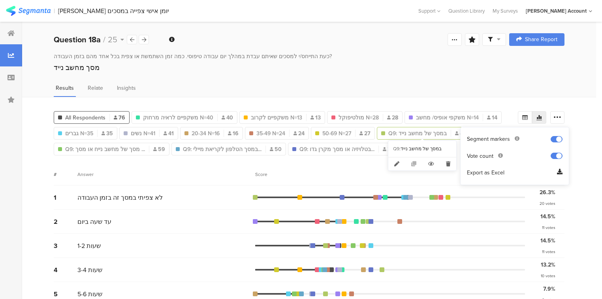
click at [431, 134] on span "Q9: במסך של מחשב נייד" at bounding box center [417, 133] width 58 height 8
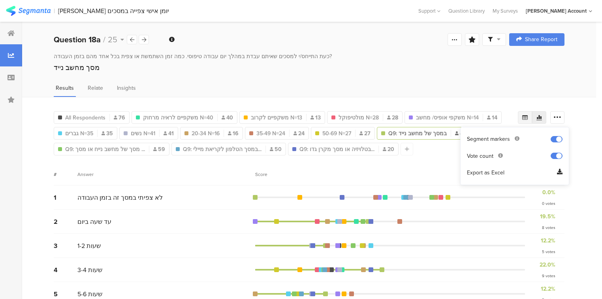
click at [527, 115] on icon at bounding box center [525, 117] width 6 height 6
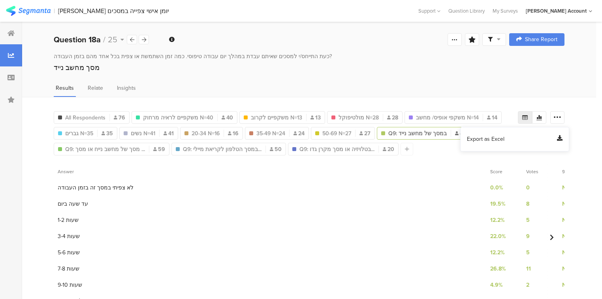
click at [493, 139] on span "Export as Excel" at bounding box center [486, 139] width 38 height 8
click at [146, 38] on icon at bounding box center [144, 39] width 4 height 5
click at [113, 147] on span "Q9: מסך של מחשב נייח או מסך ..." at bounding box center [105, 149] width 80 height 8
click at [63, 187] on section "1 לא צפיתי במסך זה בזמן העבודה" at bounding box center [96, 187] width 76 height 8
click at [561, 117] on icon at bounding box center [557, 117] width 8 height 8
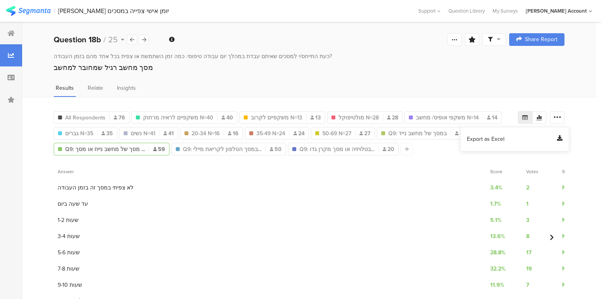
click at [479, 137] on span "Export as Excel" at bounding box center [486, 139] width 38 height 8
click at [143, 40] on icon at bounding box center [144, 39] width 4 height 5
click at [400, 147] on div at bounding box center [406, 149] width 13 height 13
click at [128, 147] on span "Q9: מסך של מחשב נייח או מסך ..." at bounding box center [105, 149] width 80 height 8
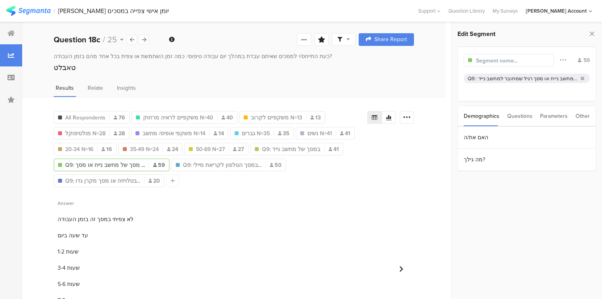
click at [515, 76] on div "מסך של מחשב נייח או מסך רגיל שמחובר למחשב נייד" at bounding box center [527, 79] width 99 height 8
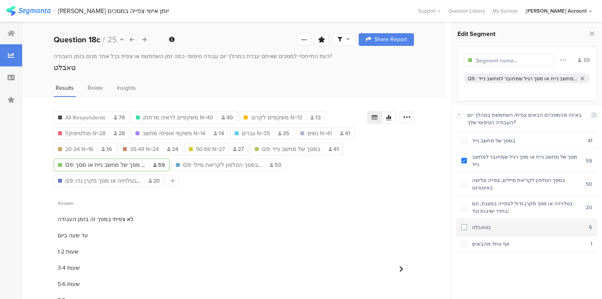
click at [504, 223] on div "בטאבלט" at bounding box center [528, 227] width 122 height 8
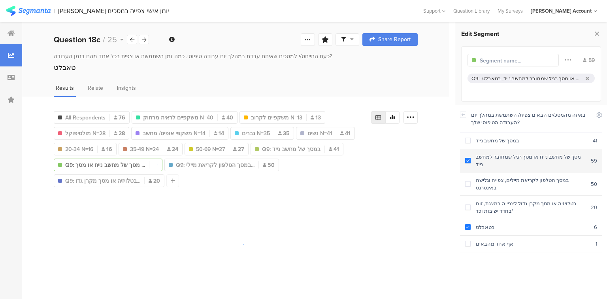
click at [467, 158] on span at bounding box center [468, 161] width 6 height 6
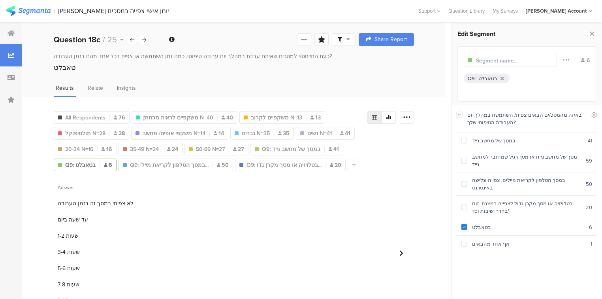
click at [597, 35] on div "Edit Segment Filter Conjunction And Or Segment Color 6 Q9 : בטאבלט Demographics…" at bounding box center [526, 160] width 150 height 276
click at [592, 34] on icon at bounding box center [592, 33] width 8 height 11
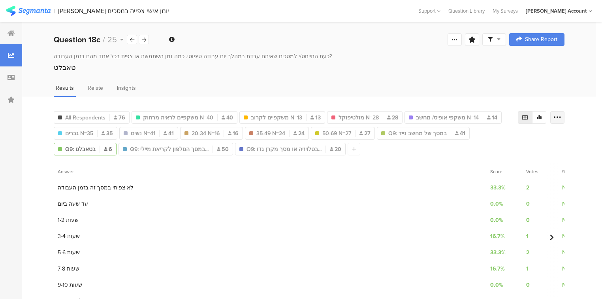
click at [561, 116] on icon at bounding box center [557, 117] width 8 height 8
click at [485, 141] on span "Export as Excel" at bounding box center [486, 139] width 38 height 8
click at [147, 39] on div at bounding box center [144, 39] width 10 height 9
click at [264, 147] on span "Q9: בטלויזיה או מסך מקרן גדו..." at bounding box center [283, 149] width 75 height 8
click at [561, 115] on icon at bounding box center [557, 117] width 8 height 8
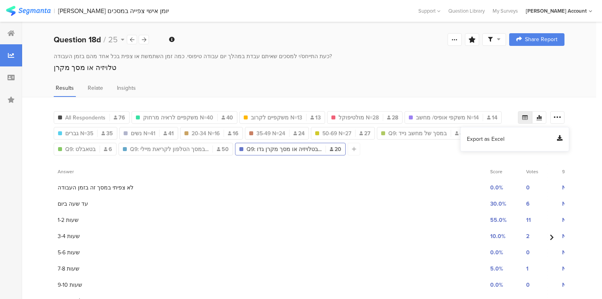
click at [503, 142] on span "Export as Excel" at bounding box center [486, 139] width 38 height 8
click at [142, 37] on icon at bounding box center [144, 39] width 4 height 5
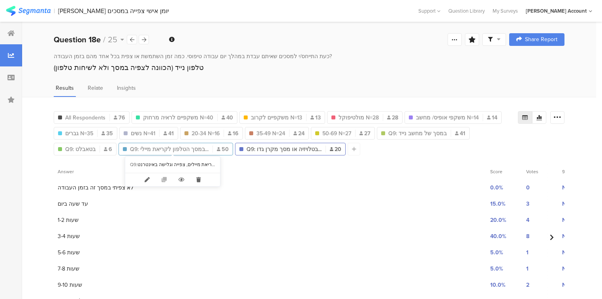
click at [164, 148] on span "Q9: במסך הטלפון לקריאת מיילי..." at bounding box center [169, 149] width 79 height 8
click at [561, 115] on icon at bounding box center [557, 117] width 8 height 8
click at [483, 140] on span "Export as Excel" at bounding box center [486, 139] width 38 height 8
click at [144, 38] on icon at bounding box center [144, 39] width 4 height 5
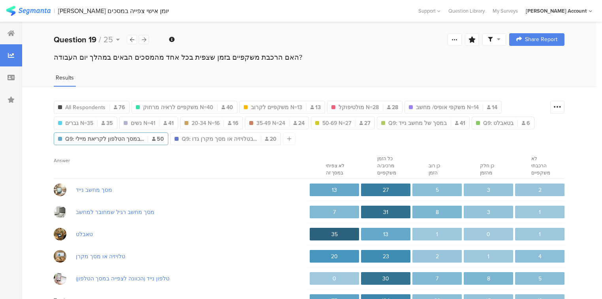
click at [144, 38] on icon at bounding box center [144, 39] width 4 height 5
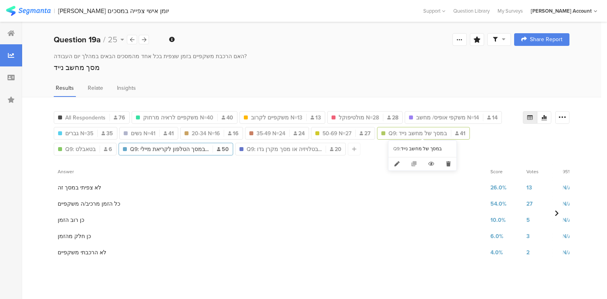
click at [388, 132] on span "Q9: במסך של מחשב נייד" at bounding box center [417, 133] width 58 height 8
click at [565, 114] on icon at bounding box center [562, 117] width 8 height 8
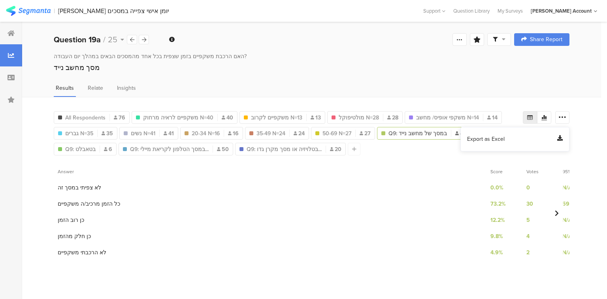
click at [494, 141] on span "Export as Excel" at bounding box center [486, 139] width 38 height 8
click at [145, 39] on icon at bounding box center [144, 39] width 4 height 5
click at [81, 150] on span "Q9: בטאבלט" at bounding box center [80, 149] width 30 height 8
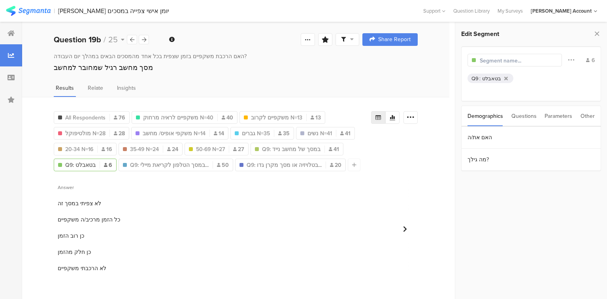
click at [484, 77] on div "בטאבלט" at bounding box center [491, 79] width 19 height 8
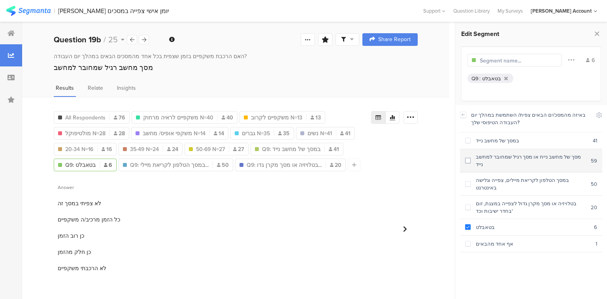
click at [506, 157] on div "מסך של מחשב נייח או מסך רגיל שמחובר למחשב נייד" at bounding box center [530, 160] width 120 height 15
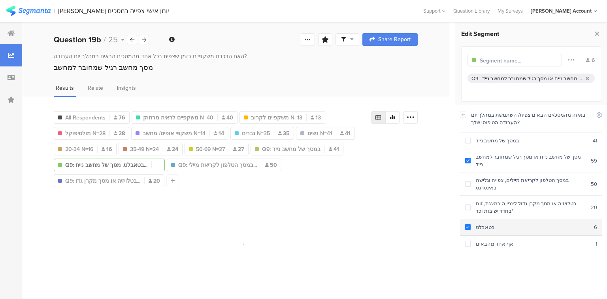
click at [490, 223] on div "בטאבלט" at bounding box center [531, 227] width 123 height 8
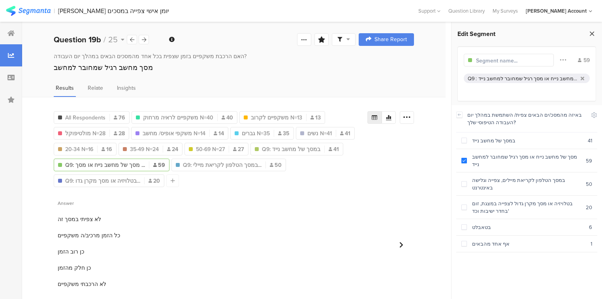
click at [591, 35] on icon at bounding box center [592, 33] width 8 height 11
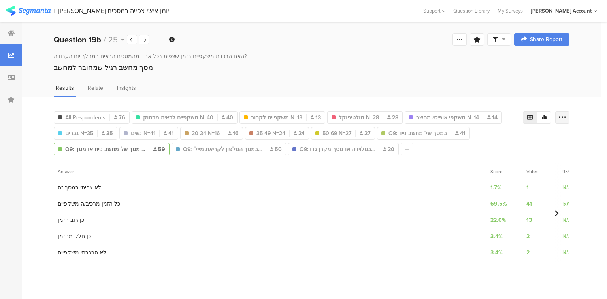
click at [565, 116] on icon at bounding box center [562, 117] width 8 height 8
click at [482, 139] on span "Export as Excel" at bounding box center [486, 139] width 38 height 8
click at [145, 39] on icon at bounding box center [144, 39] width 4 height 5
click at [87, 146] on span "Q9: מסך של מחשב נייח או מסך ..." at bounding box center [105, 149] width 80 height 8
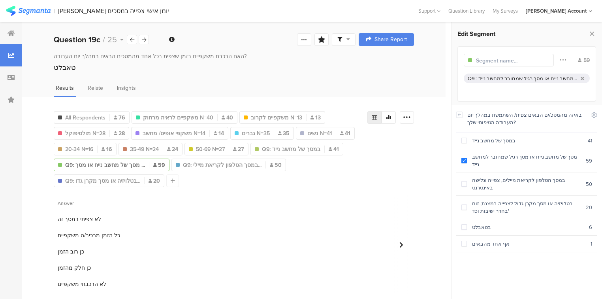
click at [498, 75] on div "מסך של מחשב נייח או מסך רגיל שמחובר למחשב נייד" at bounding box center [527, 79] width 99 height 8
click at [488, 80] on div "מסך של מחשב נייח או מסך רגיל שמחובר למחשב נייד" at bounding box center [527, 79] width 99 height 8
click at [563, 77] on div "מסך של מחשב נייח או מסך רגיל שמחובר למחשב נייד" at bounding box center [527, 79] width 99 height 8
click at [496, 223] on div "בטאבלט" at bounding box center [528, 227] width 122 height 8
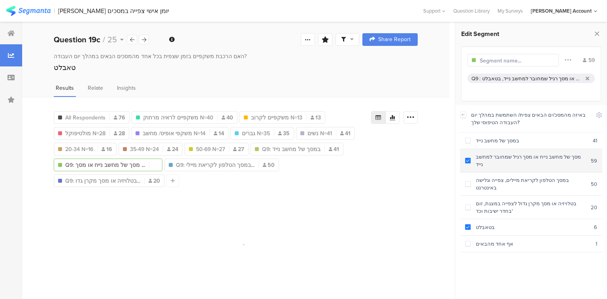
click at [472, 155] on div "מסך של מחשב נייח או מסך רגיל שמחובר למחשב נייד" at bounding box center [530, 160] width 120 height 15
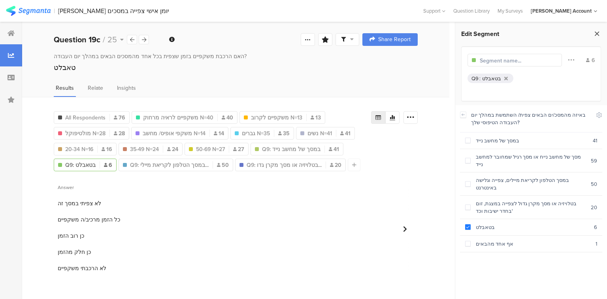
click at [595, 32] on icon at bounding box center [596, 33] width 8 height 11
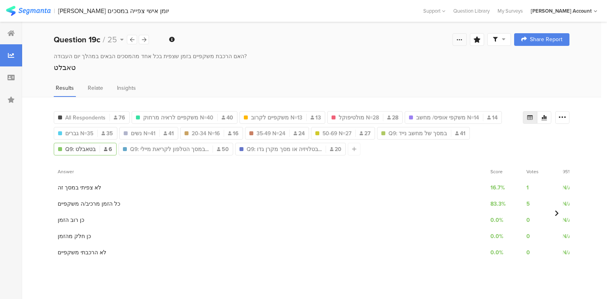
click at [458, 36] on icon at bounding box center [459, 39] width 6 height 6
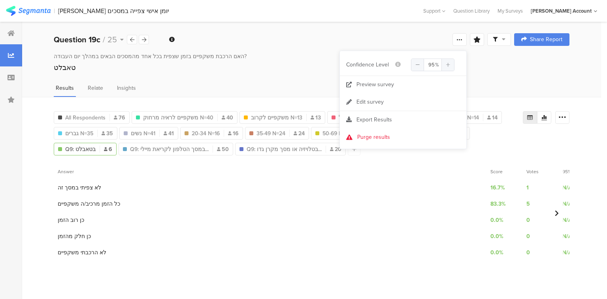
click at [512, 143] on div "All Respondents 76 משקפיים לראיה מרחוק N=40 40 משקפיים לקרוב N=13 13 מולטיפוקל …" at bounding box center [288, 131] width 469 height 47
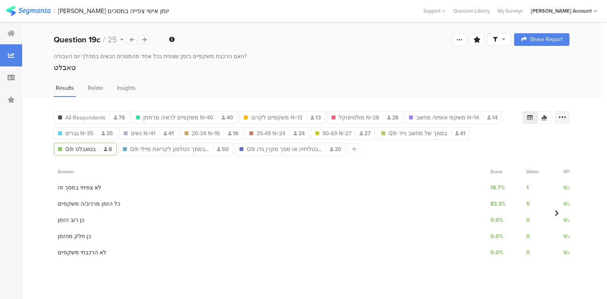
click at [564, 116] on icon at bounding box center [562, 117] width 8 height 8
click at [489, 140] on span "Export as Excel" at bounding box center [486, 139] width 38 height 8
click at [134, 40] on icon at bounding box center [132, 39] width 4 height 5
click at [146, 38] on div at bounding box center [144, 39] width 10 height 9
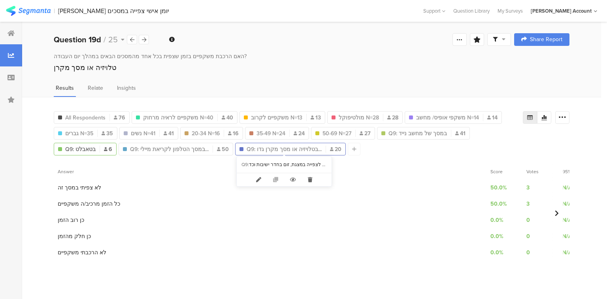
click at [272, 148] on span "Q9: בטלויזיה או מסך מקרן גדו..." at bounding box center [283, 149] width 75 height 8
click at [561, 115] on icon at bounding box center [562, 117] width 8 height 8
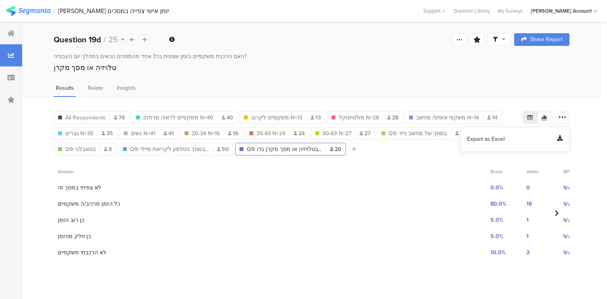
click at [494, 139] on span "Export as Excel" at bounding box center [486, 139] width 38 height 8
click at [143, 38] on icon at bounding box center [144, 39] width 4 height 5
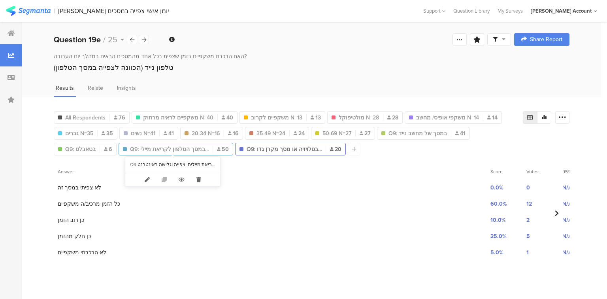
click at [152, 150] on span "Q9: במסך הטלפון לקריאת מיילי..." at bounding box center [169, 149] width 79 height 8
click at [563, 116] on icon at bounding box center [562, 117] width 8 height 8
click at [474, 139] on span "Export as Excel" at bounding box center [486, 139] width 38 height 8
click at [143, 37] on icon at bounding box center [144, 39] width 4 height 5
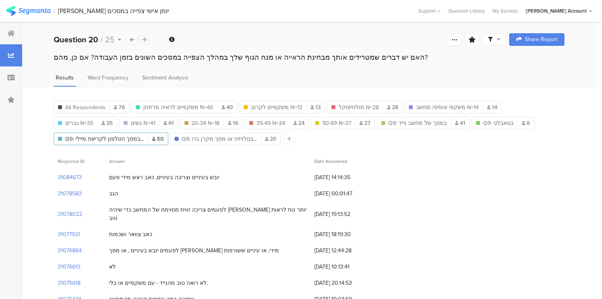
click at [144, 40] on icon at bounding box center [144, 39] width 4 height 5
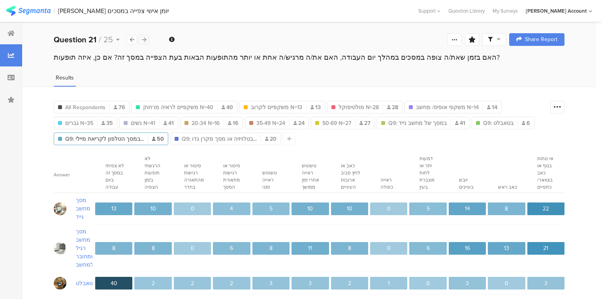
click at [144, 40] on icon at bounding box center [144, 39] width 4 height 5
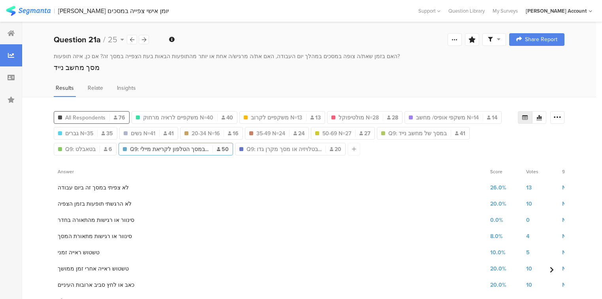
click at [101, 114] on span "All Respondents" at bounding box center [85, 117] width 40 height 8
click at [408, 135] on span "Q9: במסך של מחשב נייד" at bounding box center [417, 133] width 58 height 8
click at [559, 113] on icon at bounding box center [557, 117] width 8 height 8
click at [488, 139] on span "Export as Excel" at bounding box center [486, 139] width 38 height 8
click at [142, 39] on icon at bounding box center [144, 39] width 4 height 5
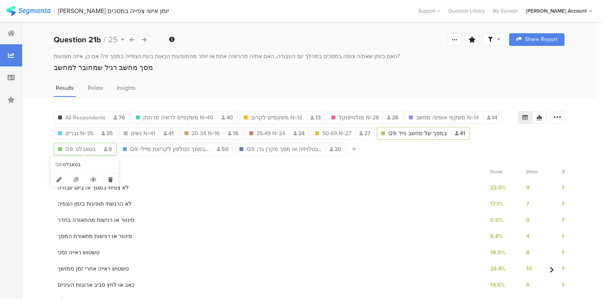
click at [75, 148] on span "Q9: בטאבלט" at bounding box center [80, 149] width 30 height 8
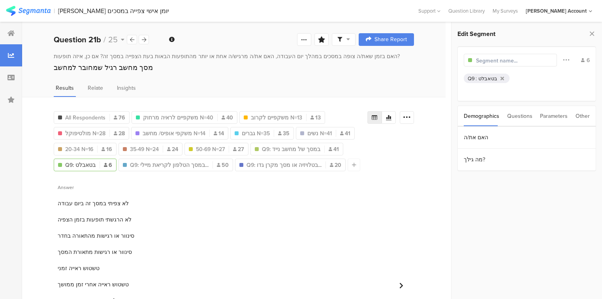
click at [480, 78] on div "בטאבלט" at bounding box center [487, 79] width 19 height 8
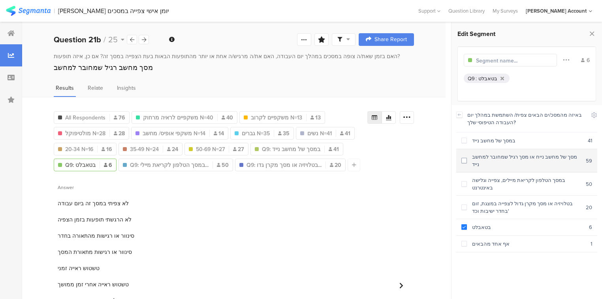
click at [485, 156] on div "מסך של מחשב נייח או מסך רגיל שמחובר למחשב נייד" at bounding box center [526, 160] width 119 height 15
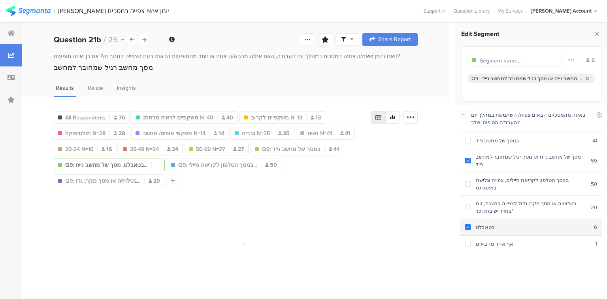
click at [476, 223] on div "בטאבלט" at bounding box center [531, 227] width 123 height 8
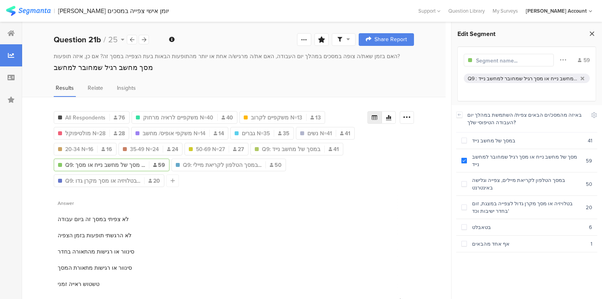
click at [594, 36] on icon at bounding box center [592, 33] width 8 height 11
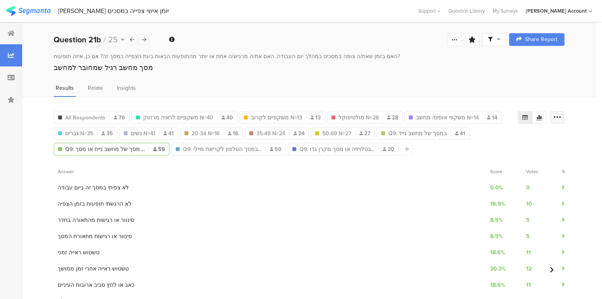
click at [560, 114] on icon at bounding box center [557, 117] width 8 height 8
click at [486, 141] on span "Export as Excel" at bounding box center [486, 139] width 38 height 8
click at [143, 38] on icon at bounding box center [144, 39] width 4 height 5
click at [134, 148] on span "Q9: מסך של מחשב נייח או מסך ..." at bounding box center [105, 149] width 80 height 8
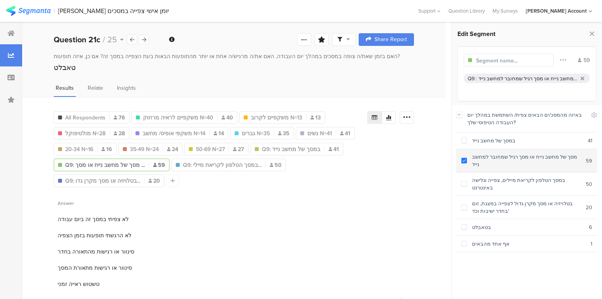
click at [499, 155] on div "מסך של מחשב נייח או מסך רגיל שמחובר למחשב נייד" at bounding box center [526, 160] width 119 height 15
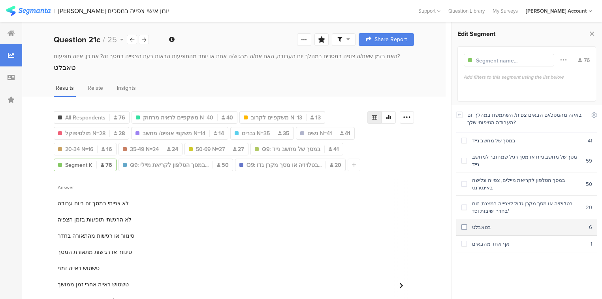
click at [545, 219] on section "בטאבלט 6" at bounding box center [526, 227] width 141 height 17
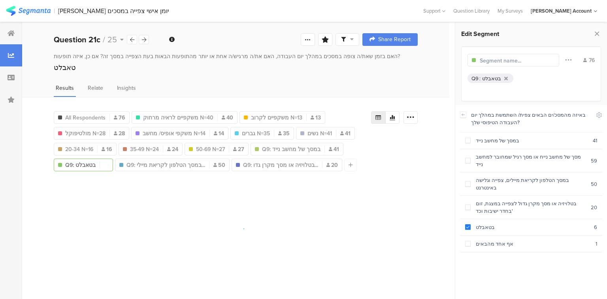
drag, startPoint x: 597, startPoint y: 32, endPoint x: 593, endPoint y: 34, distance: 4.4
click at [595, 32] on icon at bounding box center [596, 33] width 8 height 11
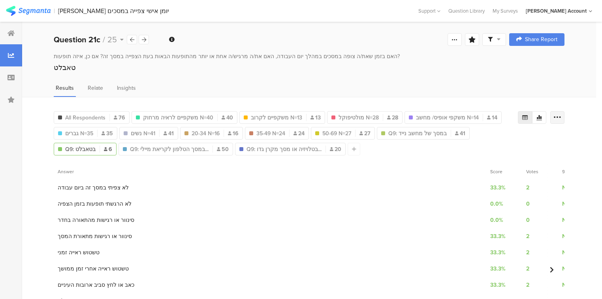
click at [560, 115] on icon at bounding box center [557, 117] width 8 height 8
click at [492, 143] on div "Export as Excel" at bounding box center [514, 139] width 99 height 14
click at [492, 137] on span "Export as Excel" at bounding box center [486, 139] width 38 height 8
click at [144, 41] on icon at bounding box center [144, 39] width 4 height 5
click at [278, 149] on span "Q9: בטלויזיה או מסך מקרן גדו..." at bounding box center [283, 149] width 75 height 8
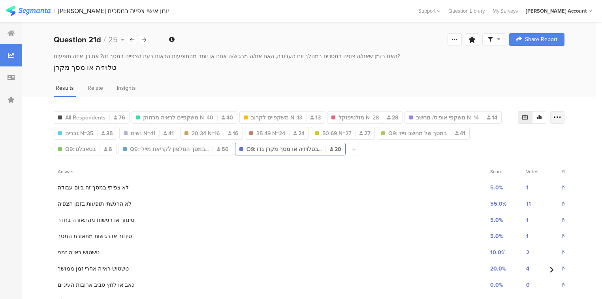
click at [561, 116] on icon at bounding box center [557, 117] width 8 height 8
click at [476, 140] on span "Export as Excel" at bounding box center [486, 139] width 38 height 8
click at [147, 38] on div at bounding box center [144, 39] width 10 height 9
click at [141, 146] on span "Q9: במסך הטלפון לקריאת מיילי..." at bounding box center [169, 149] width 79 height 8
click at [559, 114] on icon at bounding box center [557, 117] width 8 height 8
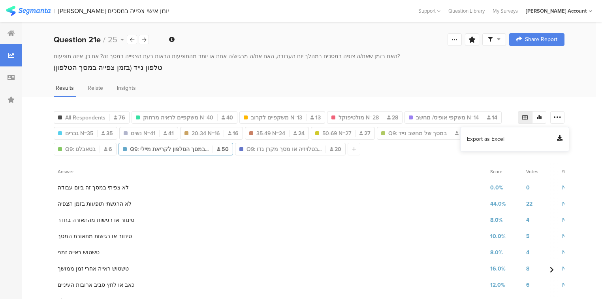
click at [486, 138] on span "Export as Excel" at bounding box center [486, 139] width 38 height 8
click at [145, 39] on icon at bounding box center [144, 39] width 4 height 5
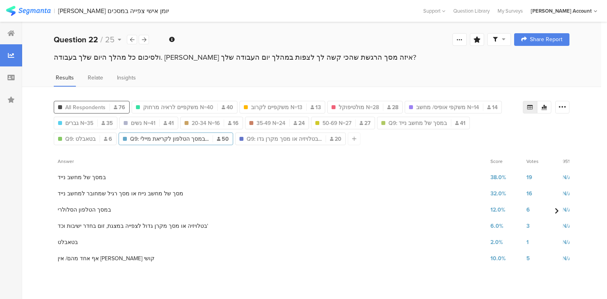
click at [88, 105] on span "All Respondents" at bounding box center [85, 107] width 40 height 8
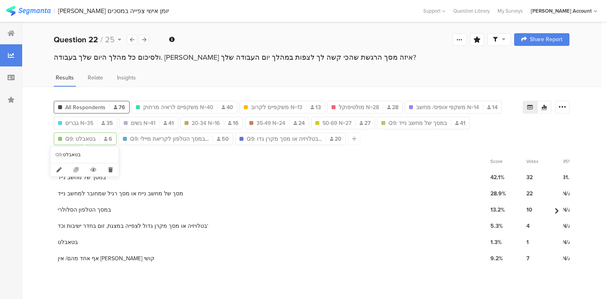
click at [92, 137] on span "Q9: בטאבלט" at bounding box center [80, 139] width 30 height 8
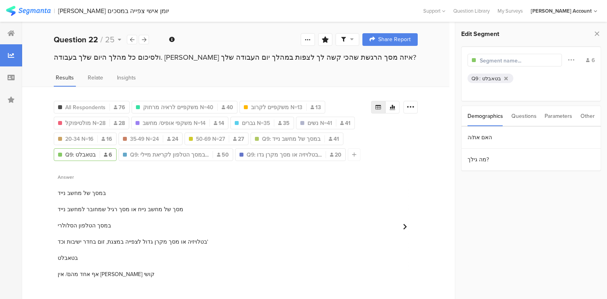
click at [482, 78] on div "בטאבלט" at bounding box center [491, 79] width 19 height 8
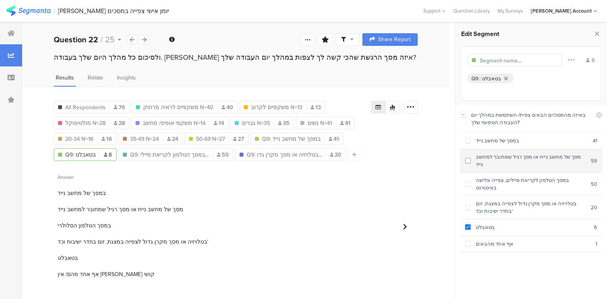
click at [503, 158] on div "מסך של מחשב נייח או מסך רגיל שמחובר למחשב נייד" at bounding box center [530, 160] width 120 height 15
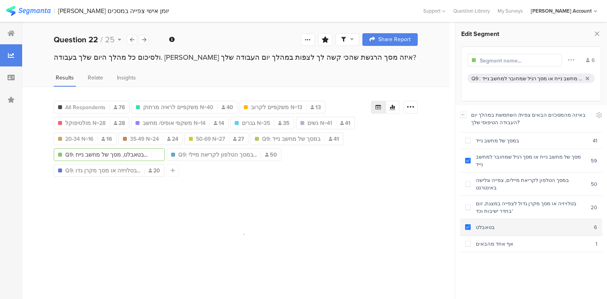
click at [477, 223] on div "בטאבלט" at bounding box center [531, 227] width 123 height 8
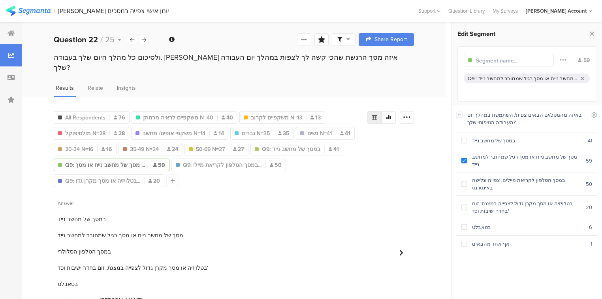
click at [597, 33] on div "Edit Segment Filter Conjunction And Or Segment Color 59 Q9 : מסך של מחשב נייח א…" at bounding box center [526, 160] width 150 height 276
click at [594, 34] on icon at bounding box center [592, 33] width 8 height 11
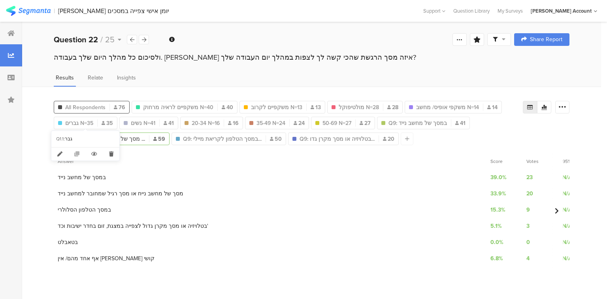
click at [72, 103] on span "All Respondents" at bounding box center [85, 107] width 40 height 8
click at [564, 106] on icon at bounding box center [562, 107] width 8 height 8
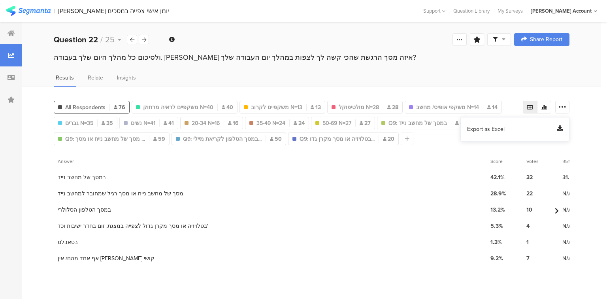
click at [477, 131] on span "Export as Excel" at bounding box center [486, 129] width 38 height 8
click at [145, 39] on icon at bounding box center [144, 39] width 4 height 5
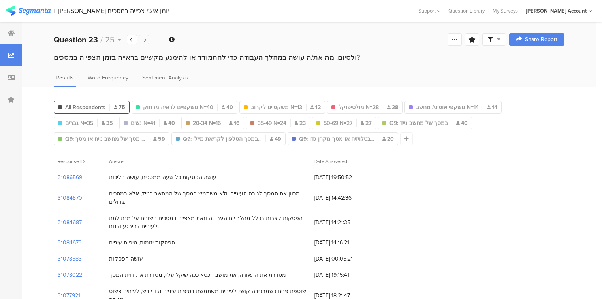
click at [145, 39] on icon at bounding box center [144, 39] width 4 height 5
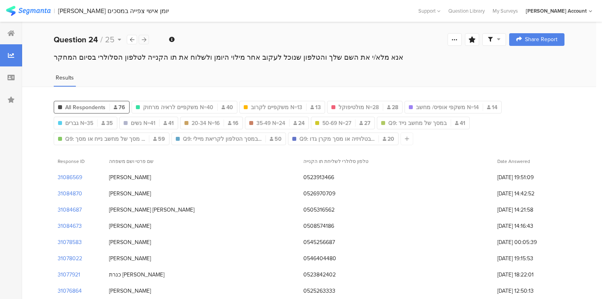
click at [145, 39] on icon at bounding box center [144, 39] width 4 height 5
